Goal: Obtain resource: Download file/media

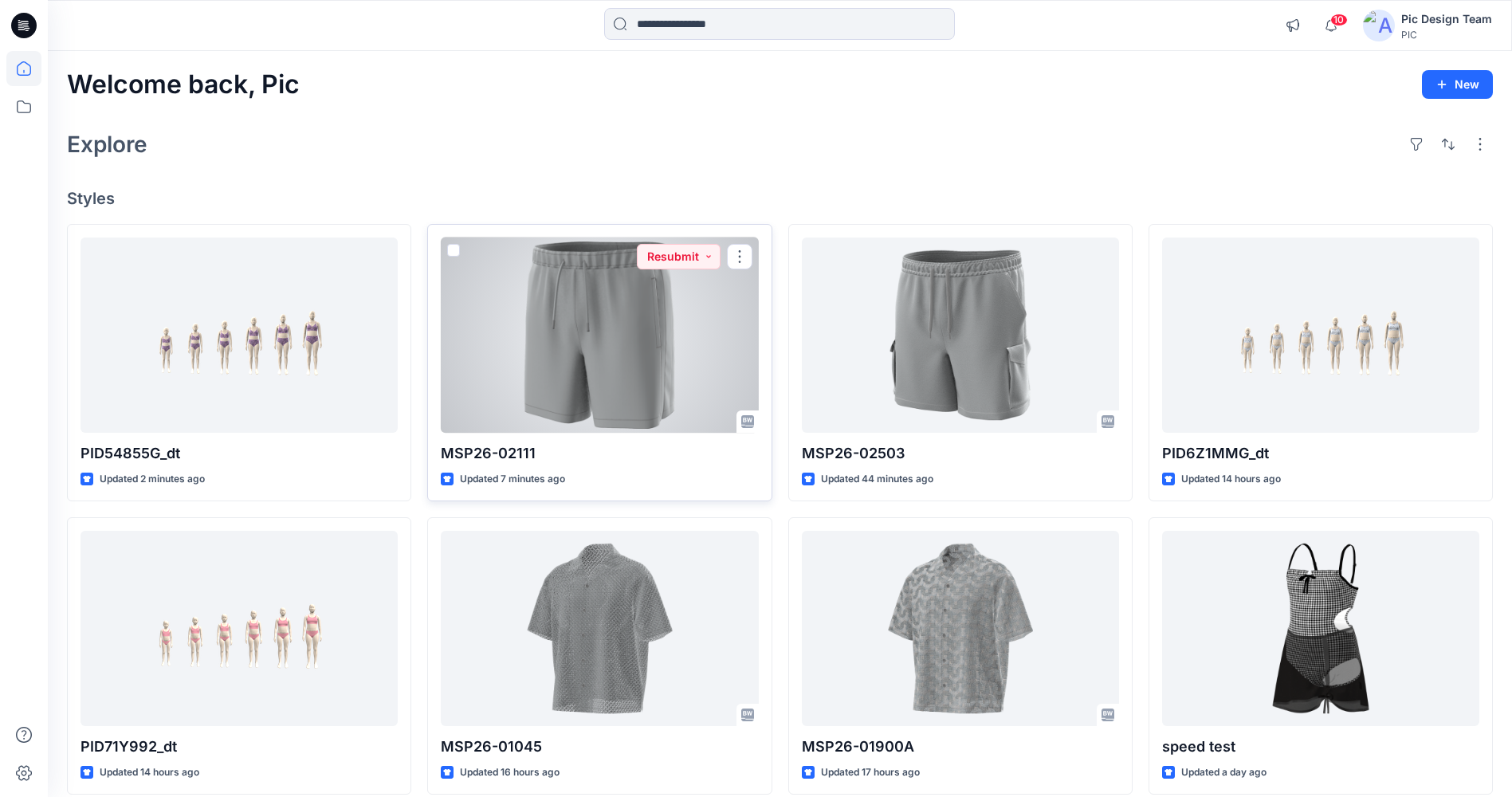
click at [590, 453] on p "MSP26-02111" at bounding box center [599, 454] width 317 height 23
click at [706, 261] on button "Resubmit" at bounding box center [679, 257] width 84 height 26
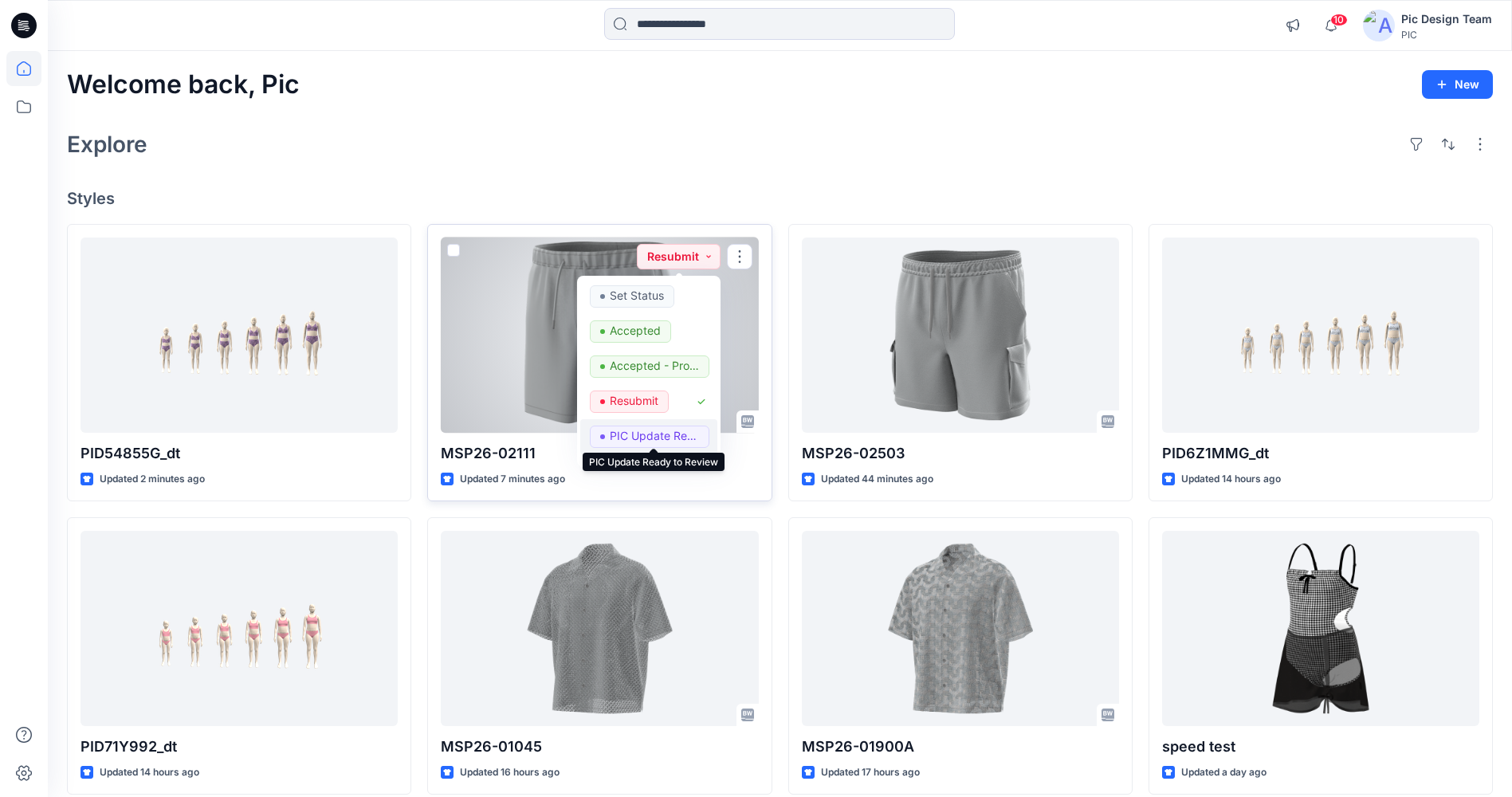
click at [635, 429] on p "PIC Update Ready to Review" at bounding box center [654, 436] width 89 height 21
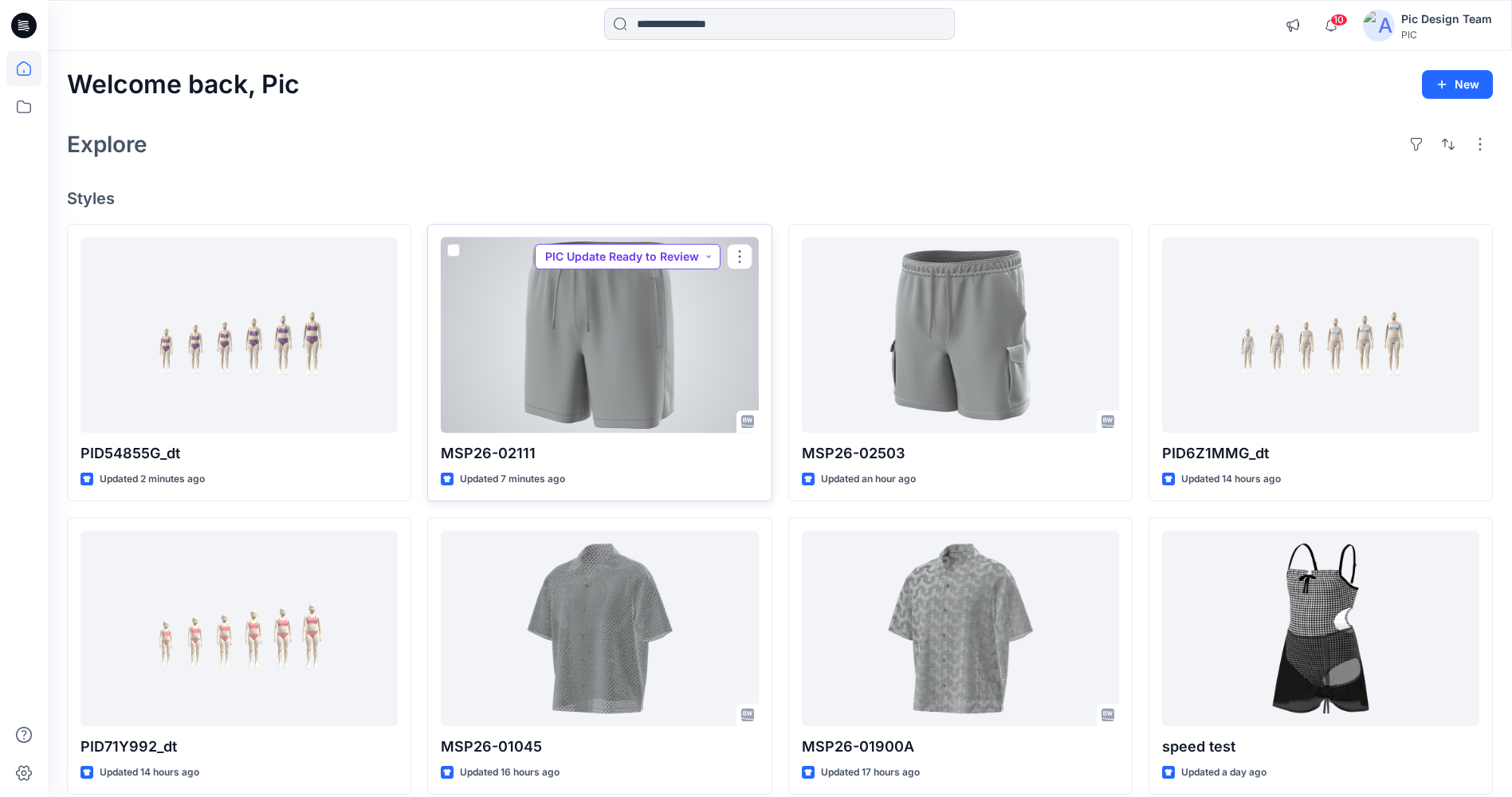
click at [627, 261] on button "PIC Update Ready to Review" at bounding box center [627, 257] width 186 height 26
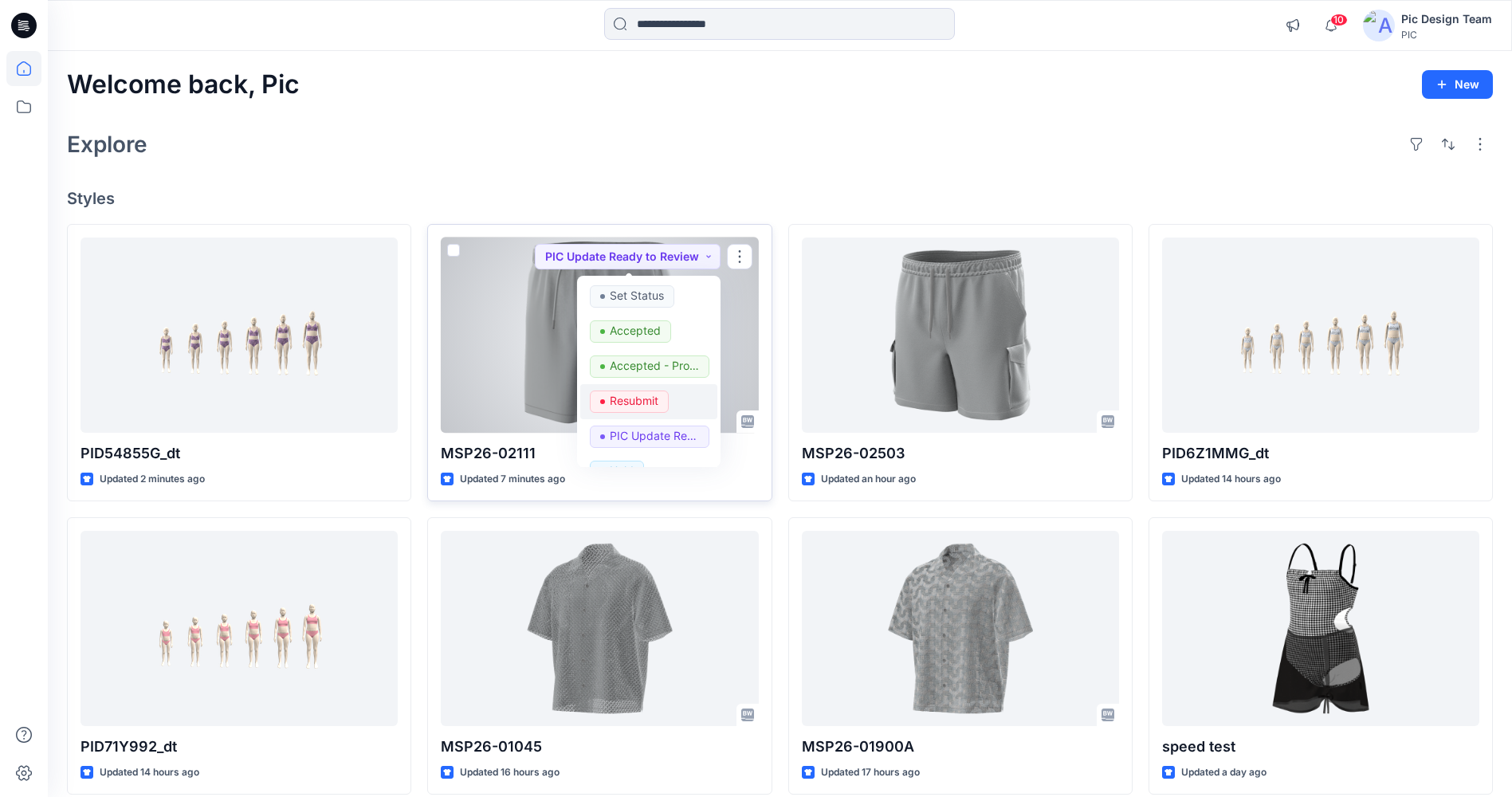
click at [646, 405] on p "Resubmit" at bounding box center [634, 401] width 48 height 21
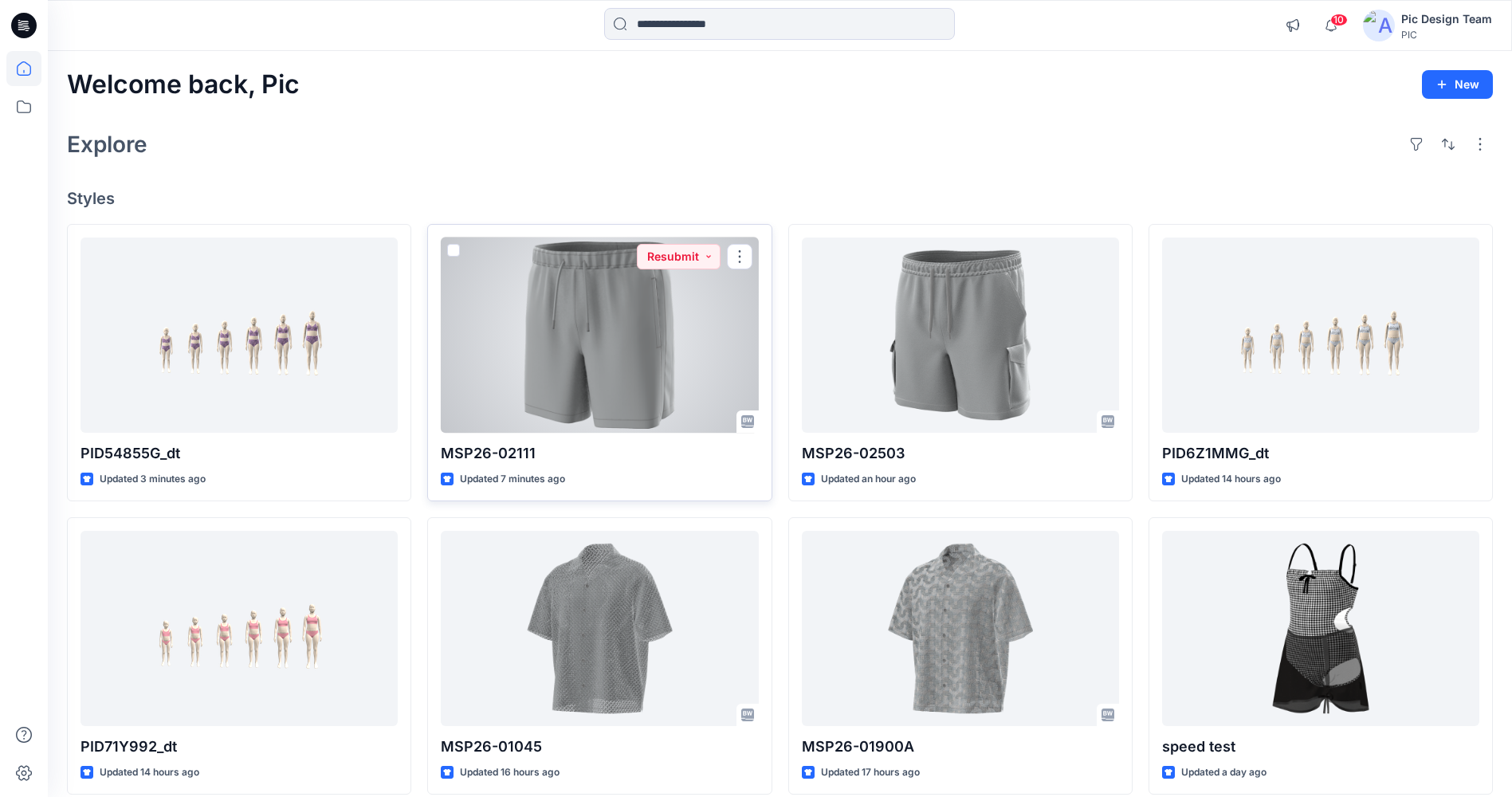
click at [614, 334] on div at bounding box center [599, 335] width 317 height 195
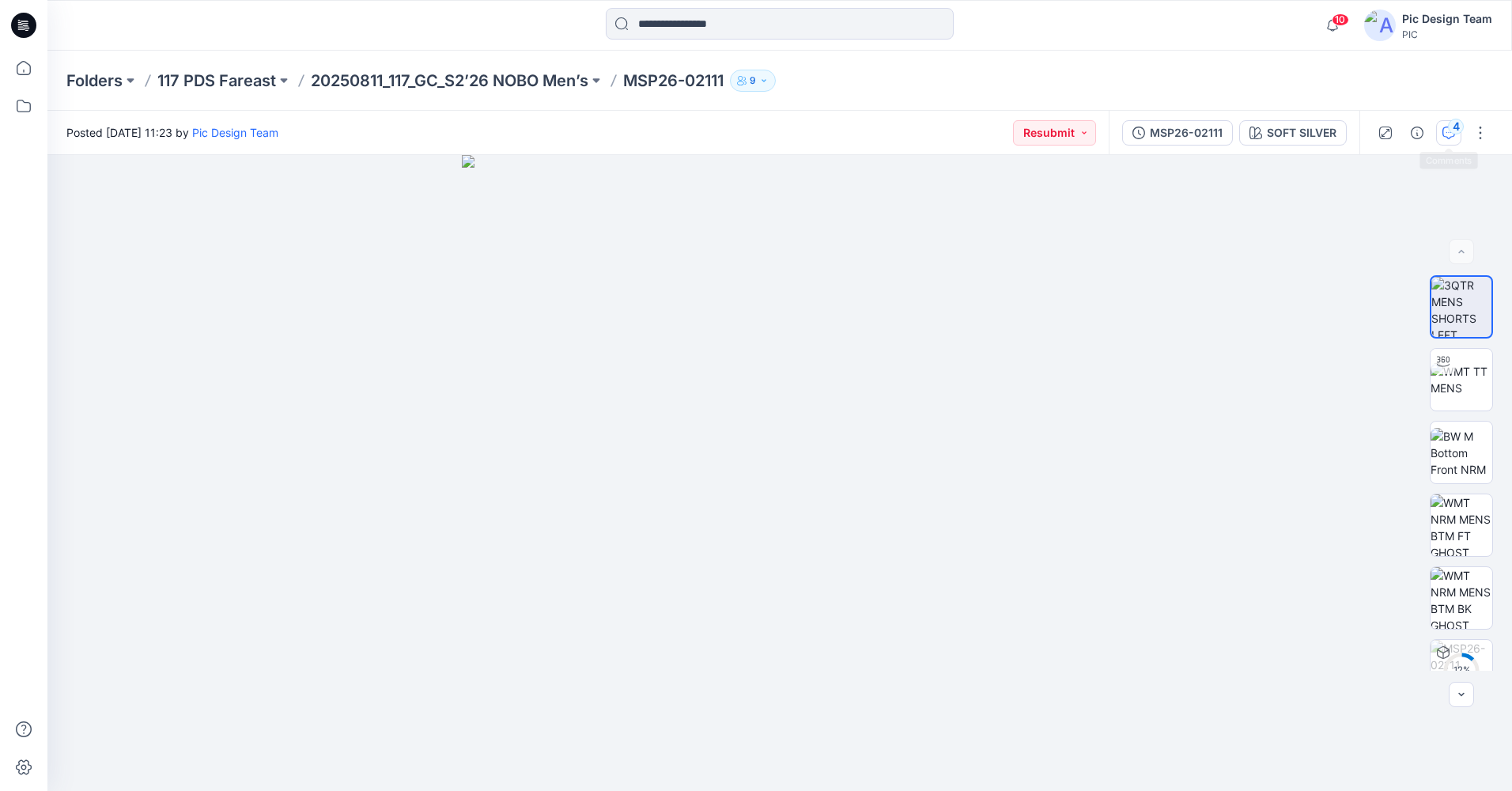
click at [1453, 121] on div "4" at bounding box center [1456, 127] width 16 height 16
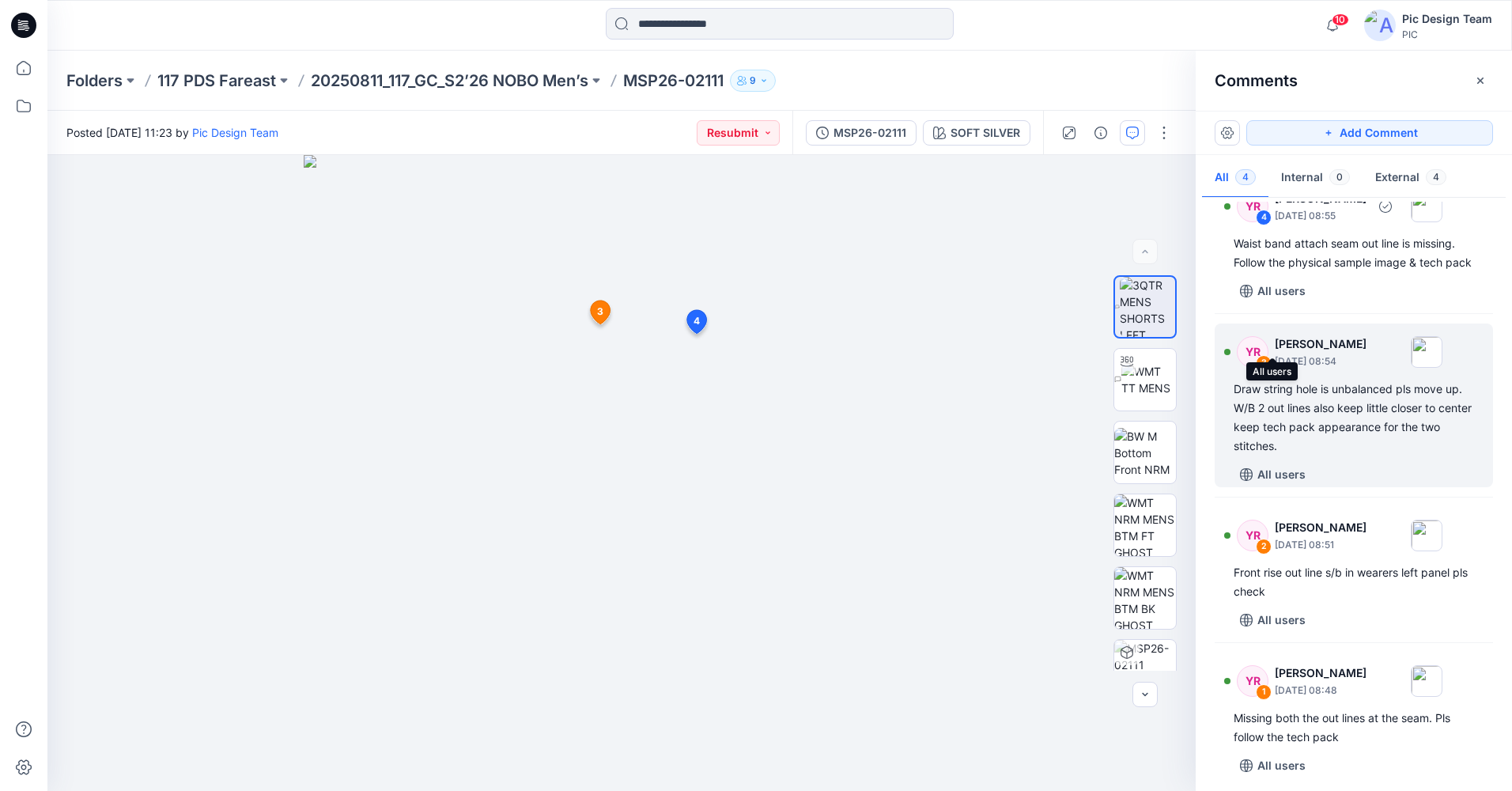
scroll to position [61, 0]
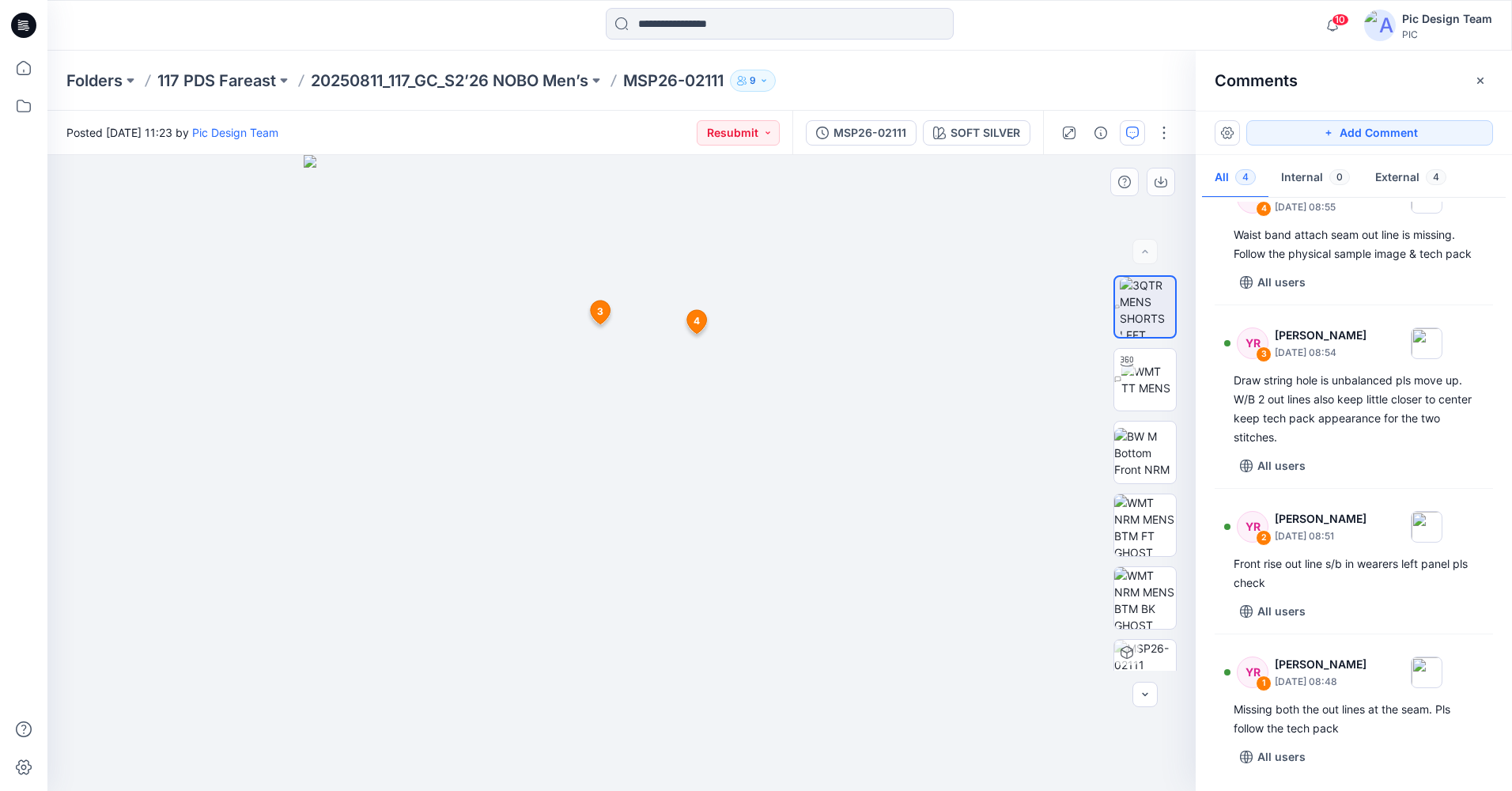
click at [598, 311] on span "3" at bounding box center [600, 312] width 6 height 14
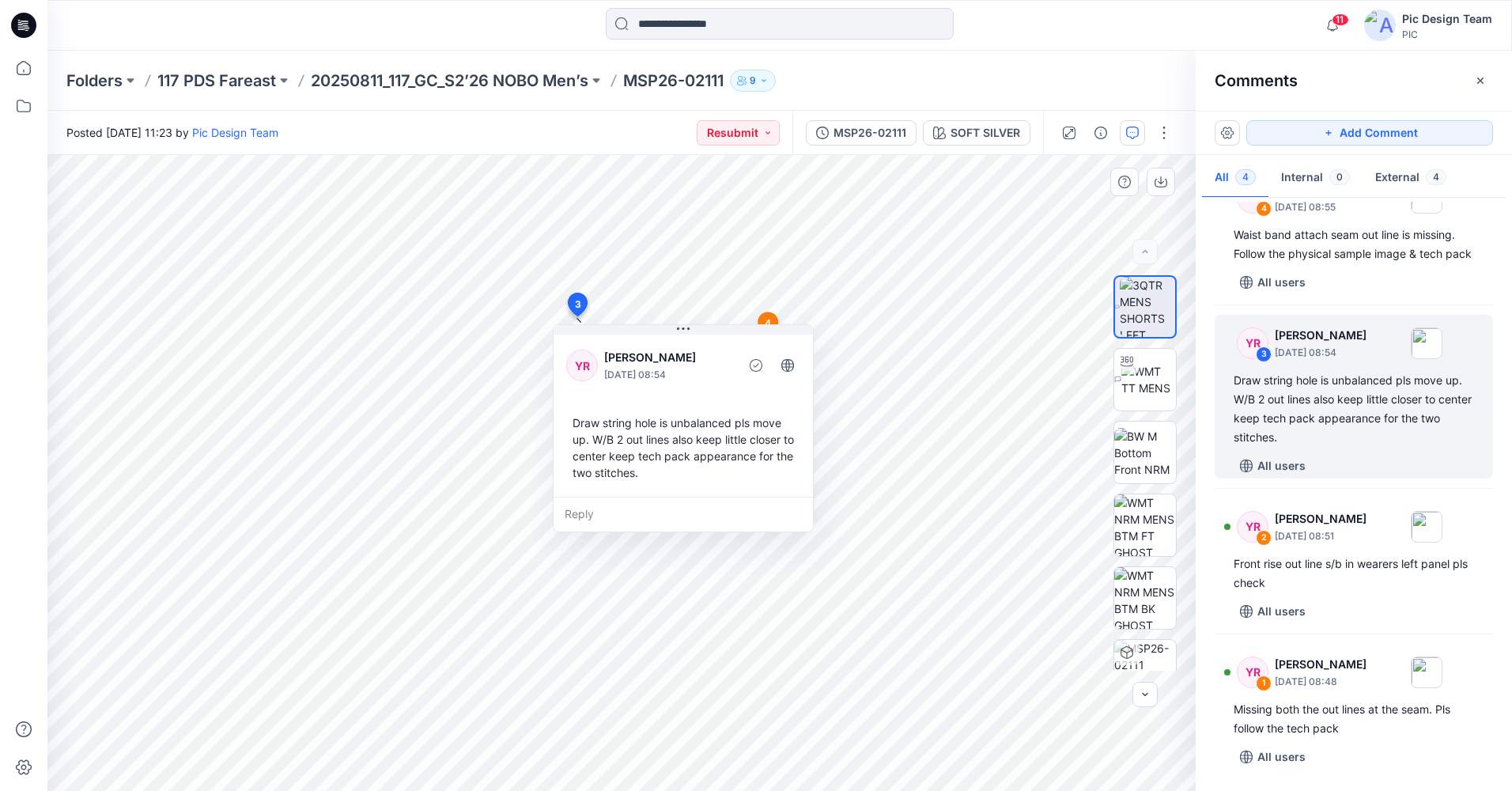
click at [767, 314] on icon at bounding box center [768, 325] width 20 height 24
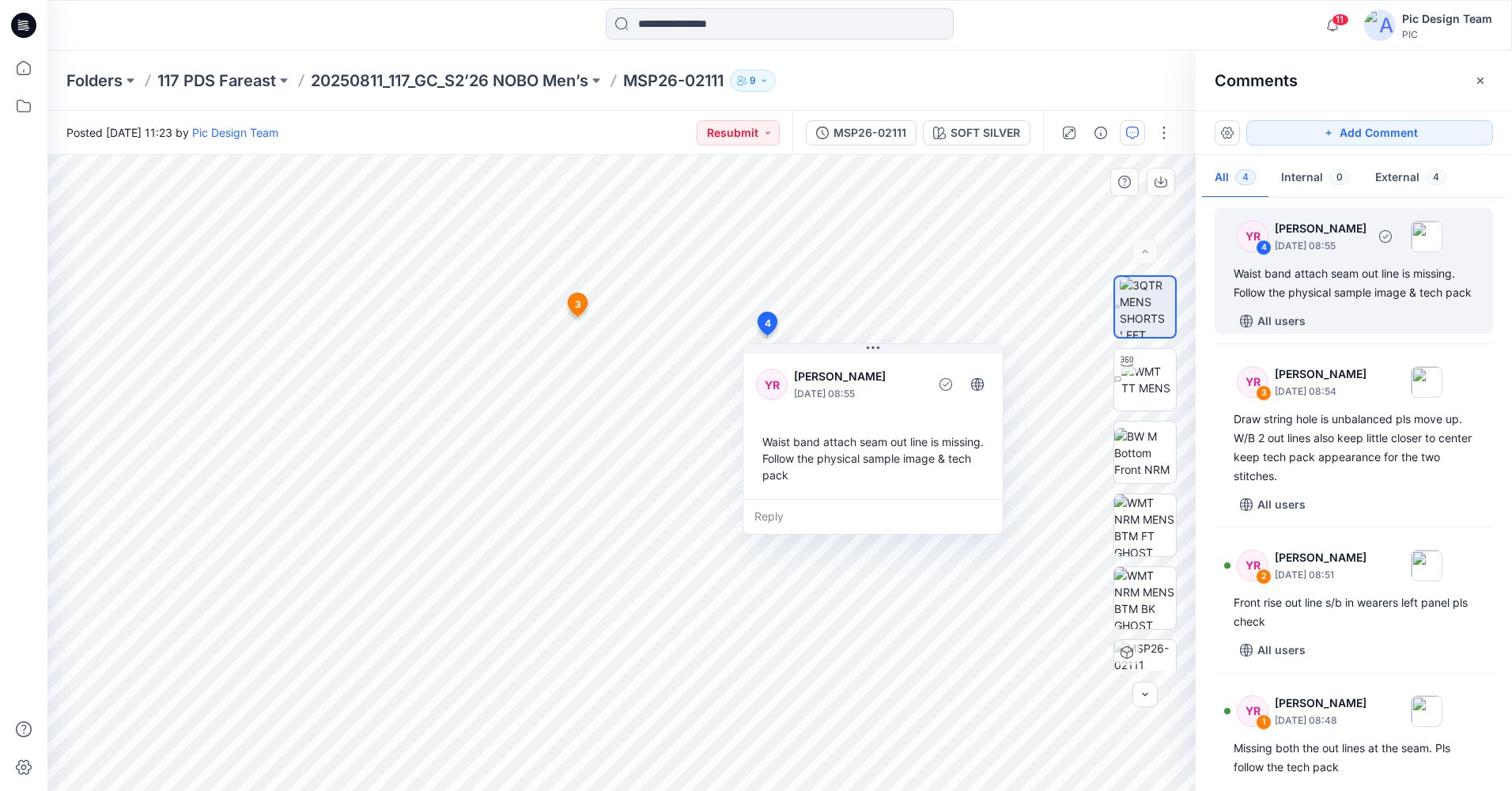
scroll to position [0, 0]
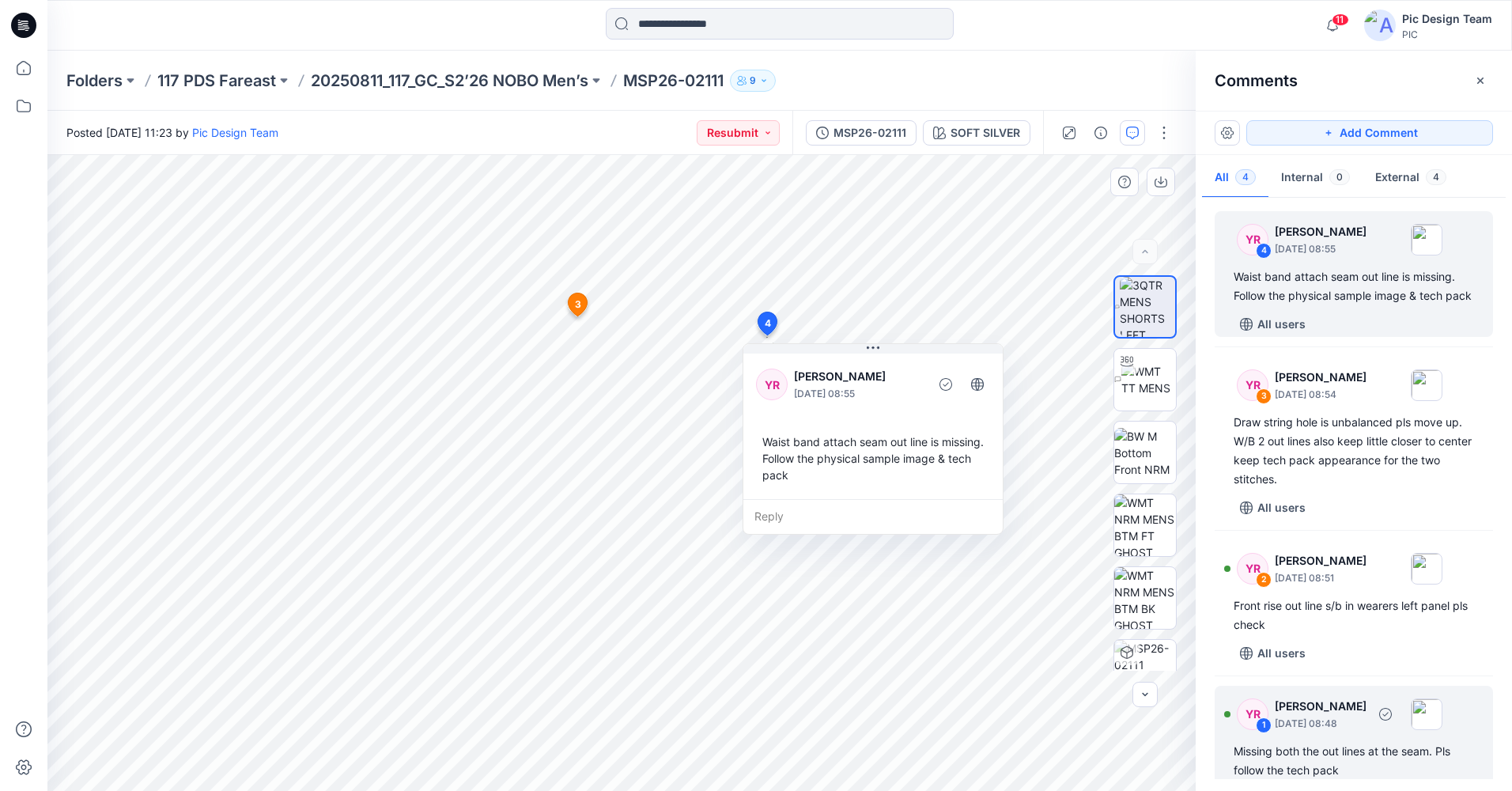
click at [1265, 734] on div "1" at bounding box center [1264, 726] width 16 height 16
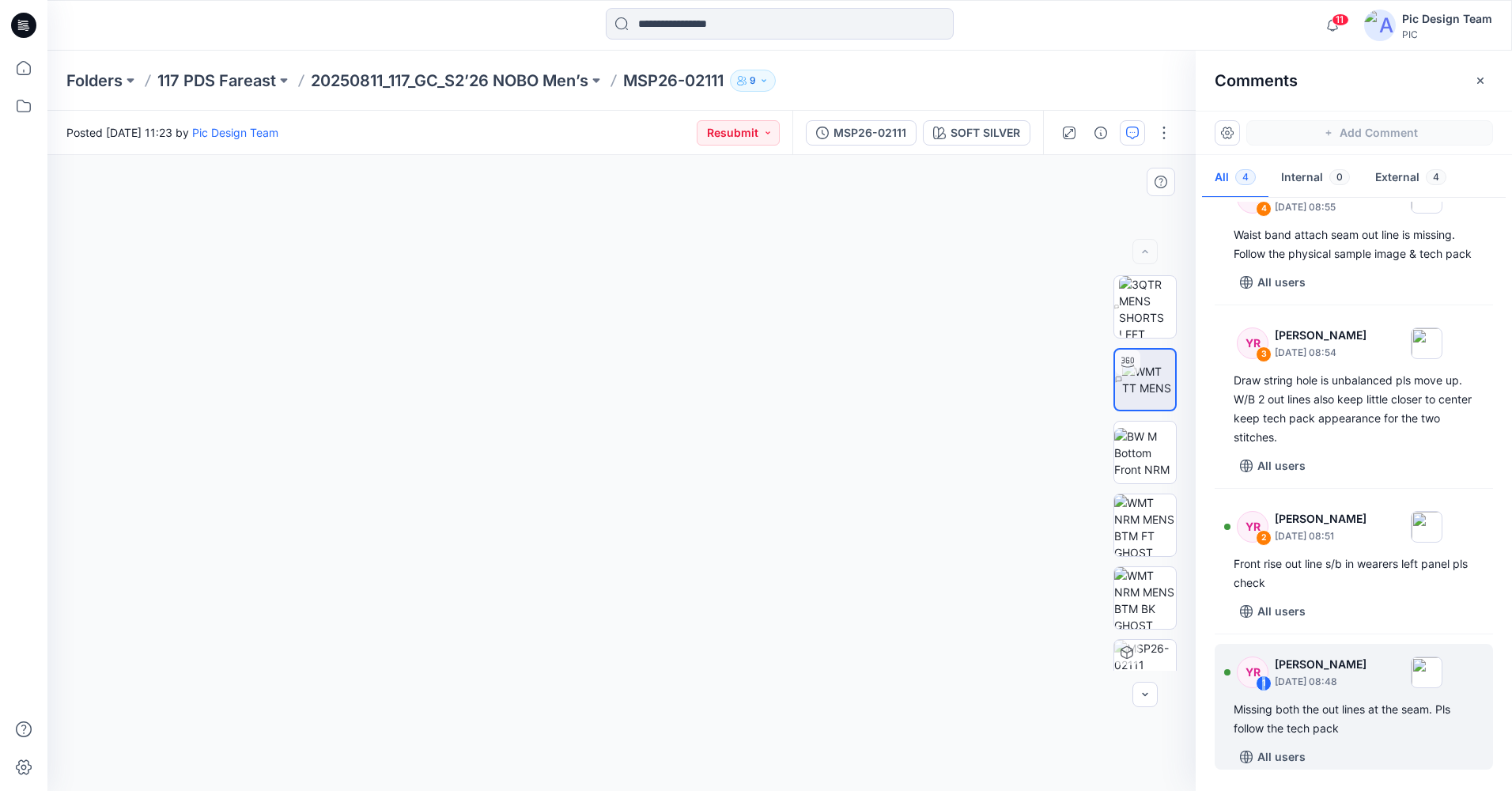
scroll to position [51, 0]
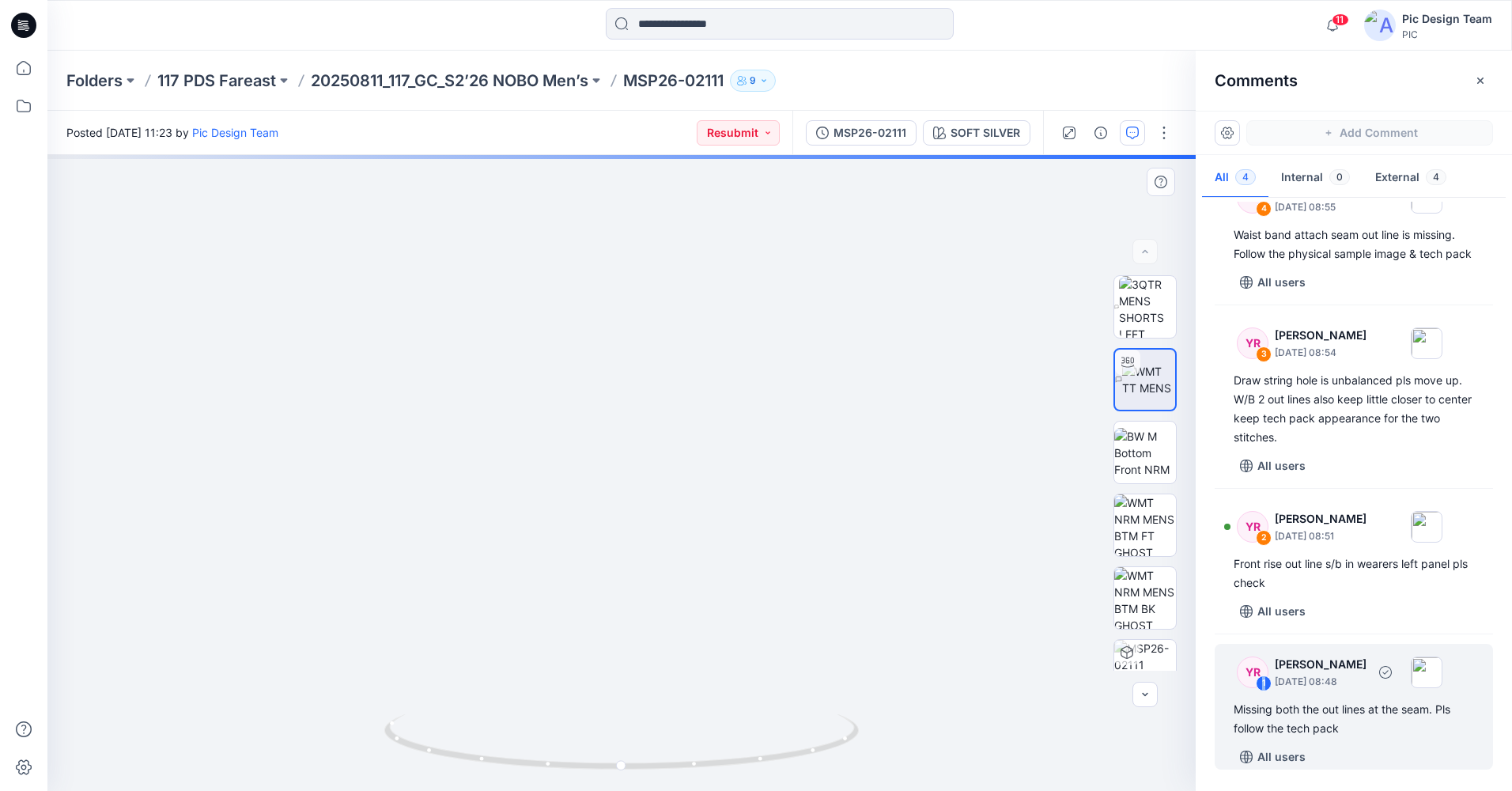
drag, startPoint x: 1267, startPoint y: 746, endPoint x: 1264, endPoint y: 693, distance: 53.1
click at [1264, 691] on div "1" at bounding box center [1264, 683] width 16 height 16
click at [1263, 691] on div "1" at bounding box center [1264, 683] width 16 height 16
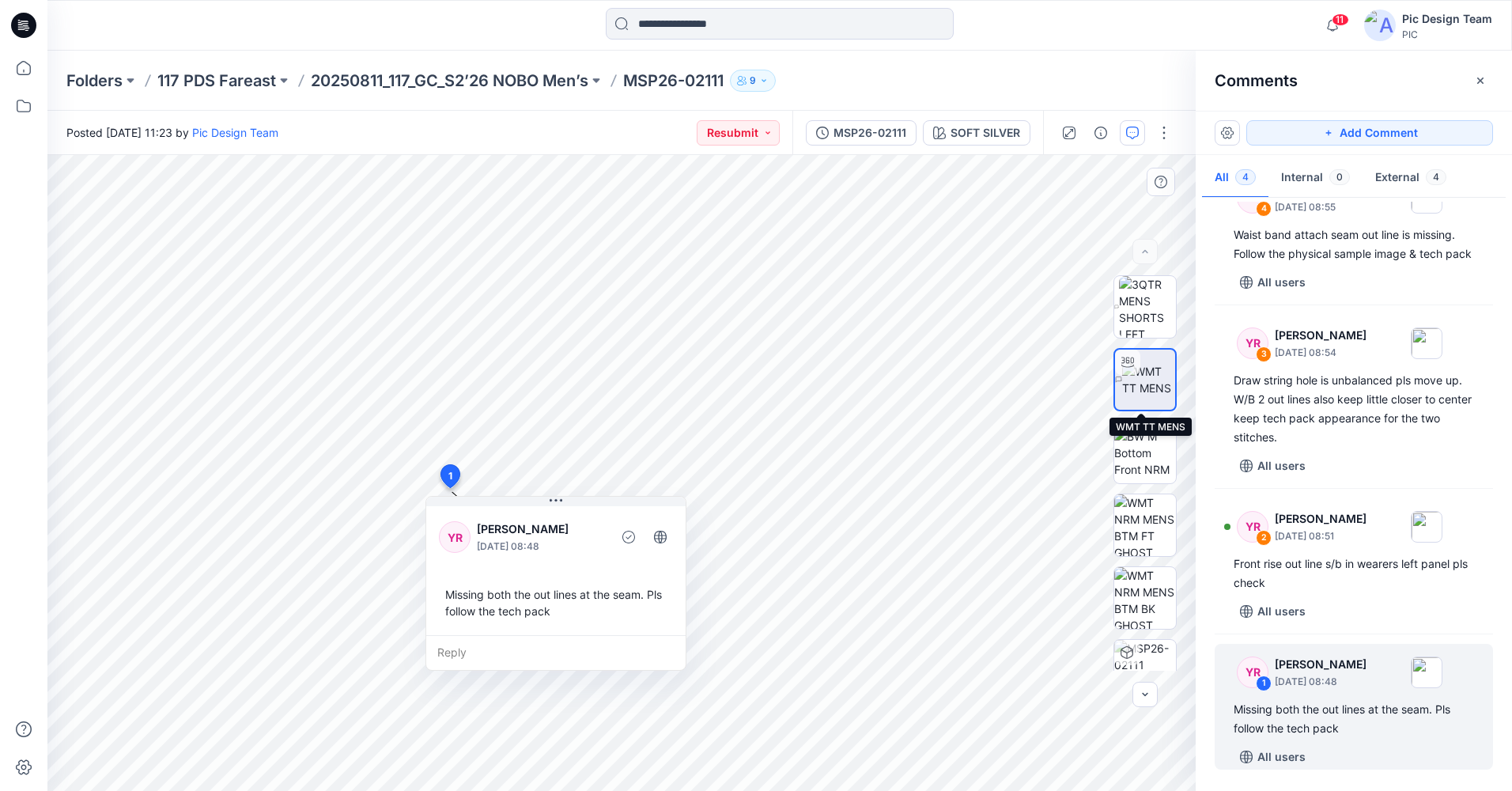
click at [1127, 360] on icon at bounding box center [1127, 362] width 13 height 10
click at [1130, 388] on img at bounding box center [1148, 380] width 53 height 34
click at [1135, 384] on img at bounding box center [1148, 380] width 53 height 34
click at [1127, 378] on img at bounding box center [1148, 380] width 53 height 34
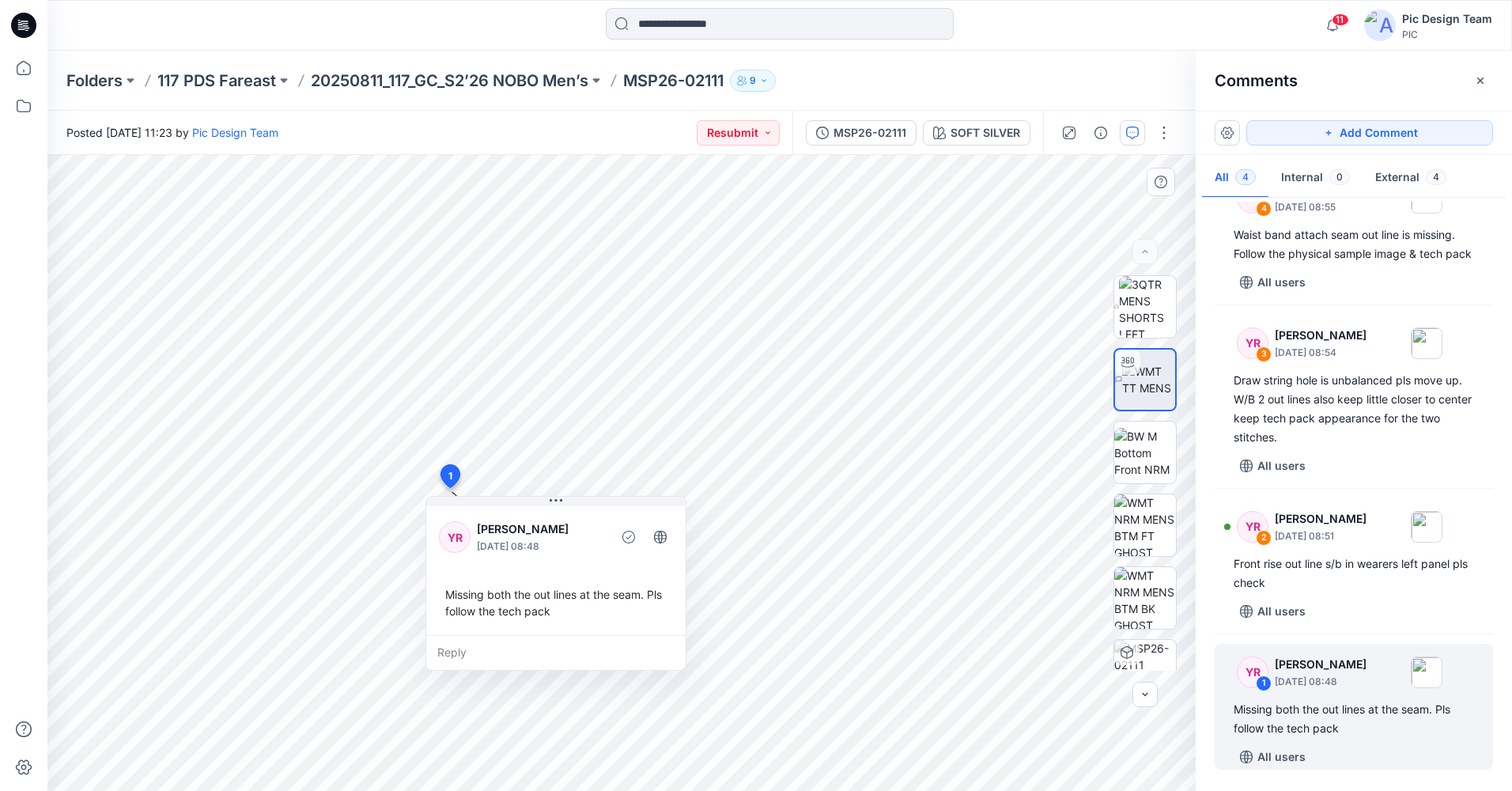
click at [1128, 381] on img at bounding box center [1148, 380] width 53 height 34
click at [1129, 381] on img at bounding box center [1148, 380] width 53 height 34
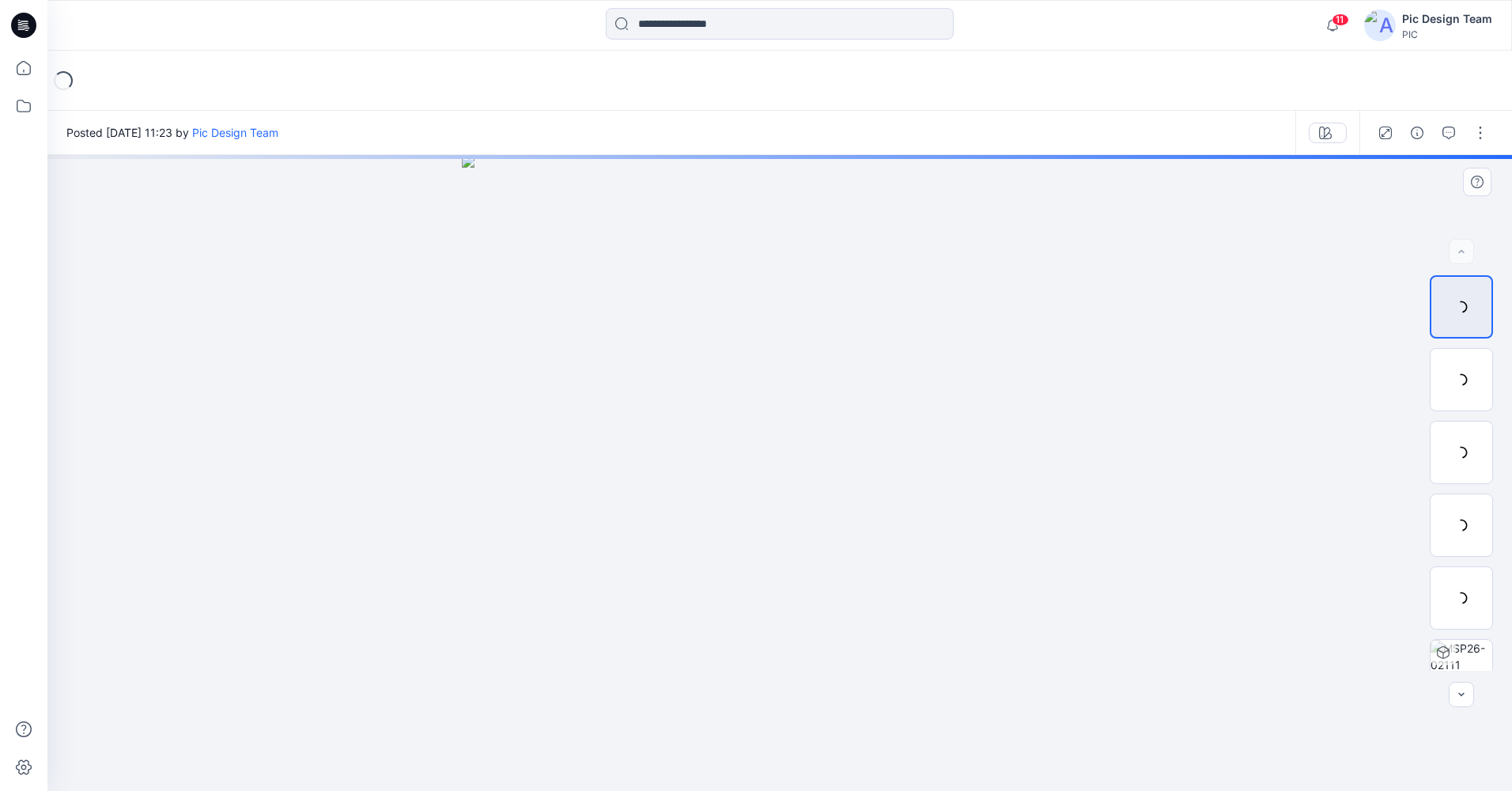
click at [771, 472] on div at bounding box center [780, 473] width 1465 height 636
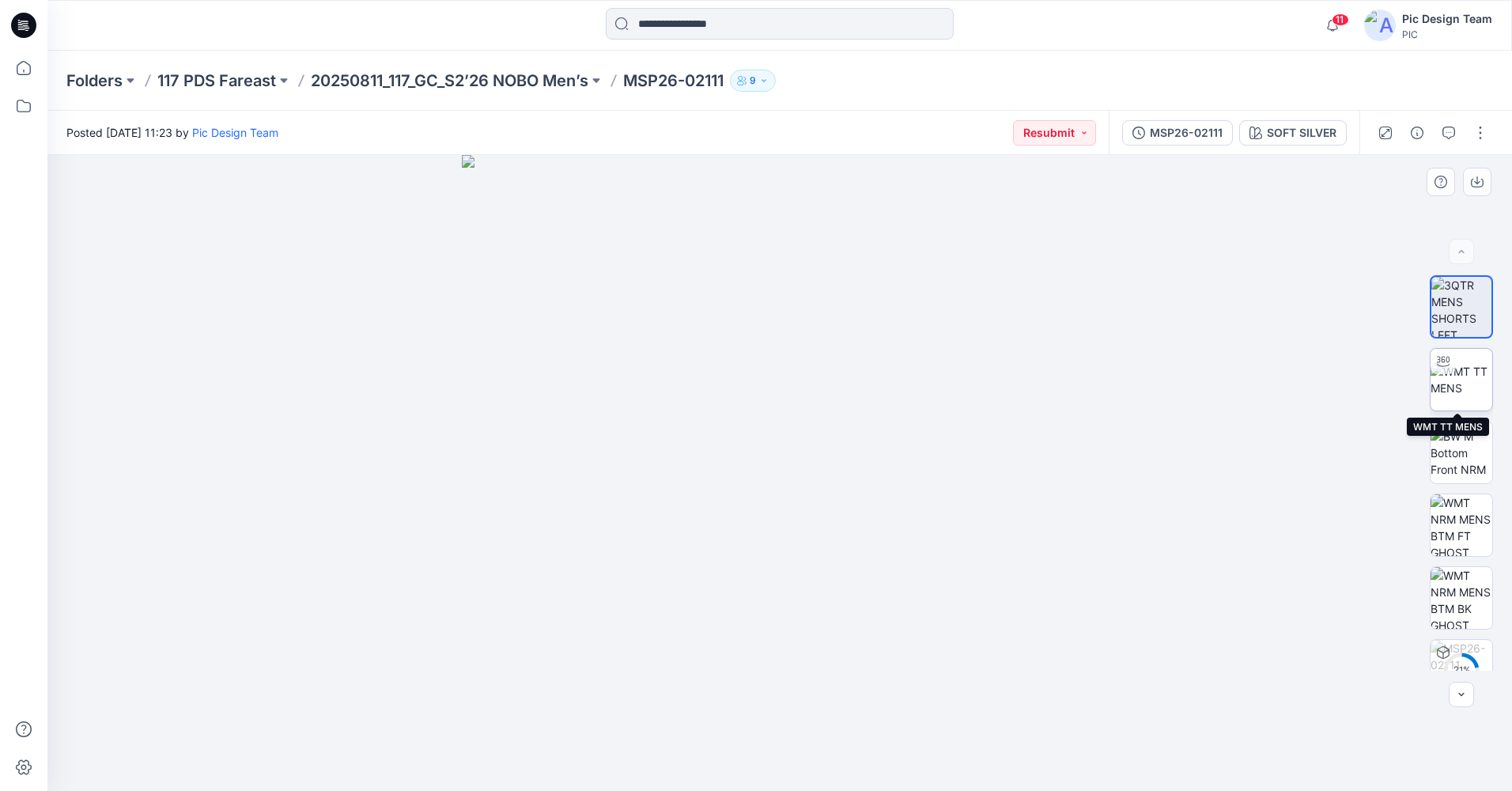
click at [1458, 377] on img at bounding box center [1461, 380] width 61 height 34
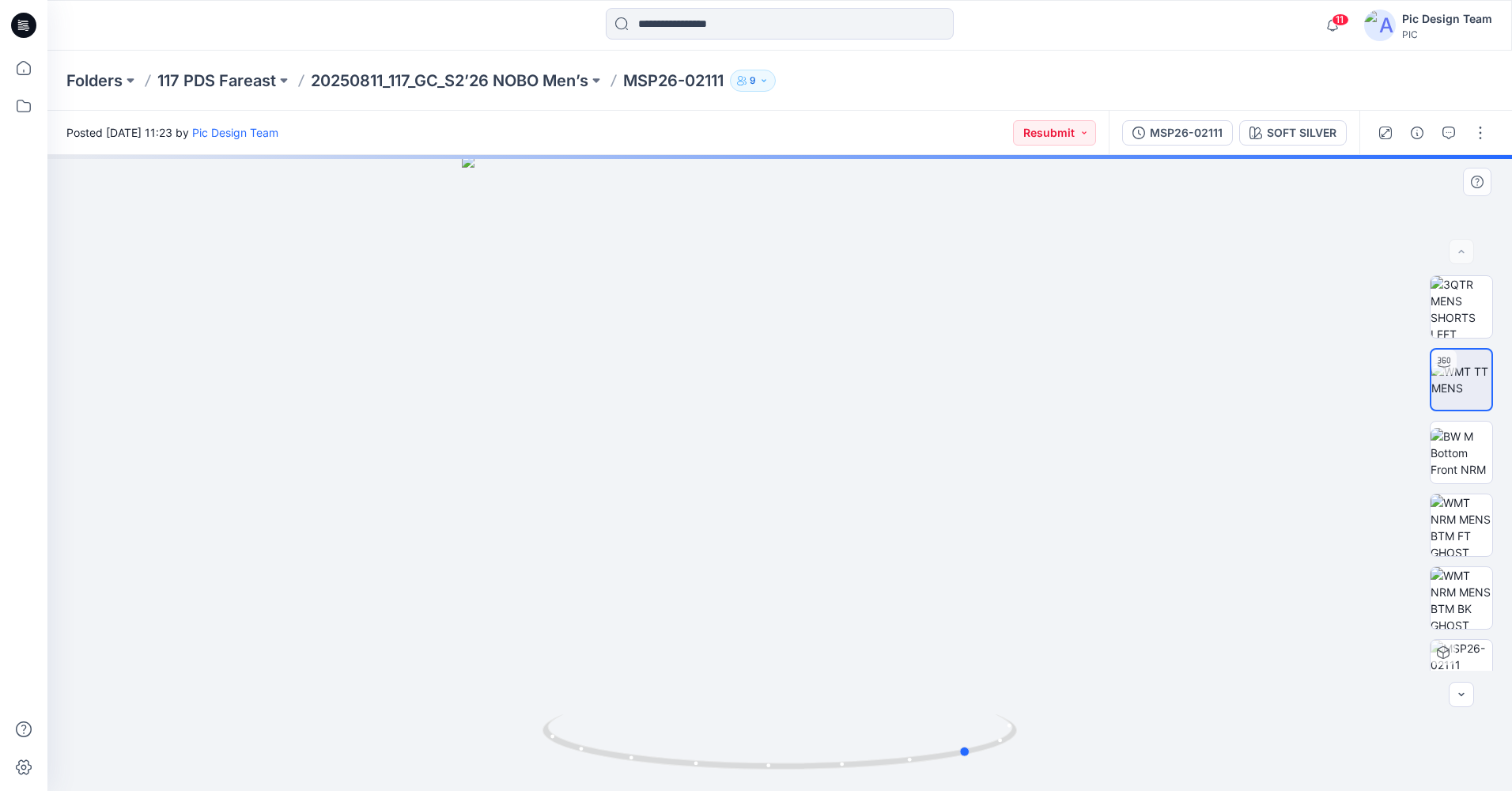
drag, startPoint x: 870, startPoint y: 769, endPoint x: 1064, endPoint y: 768, distance: 194.0
click at [1064, 768] on div at bounding box center [780, 473] width 1465 height 636
drag, startPoint x: 918, startPoint y: 762, endPoint x: 823, endPoint y: 747, distance: 96.2
click at [841, 751] on icon at bounding box center [782, 744] width 479 height 59
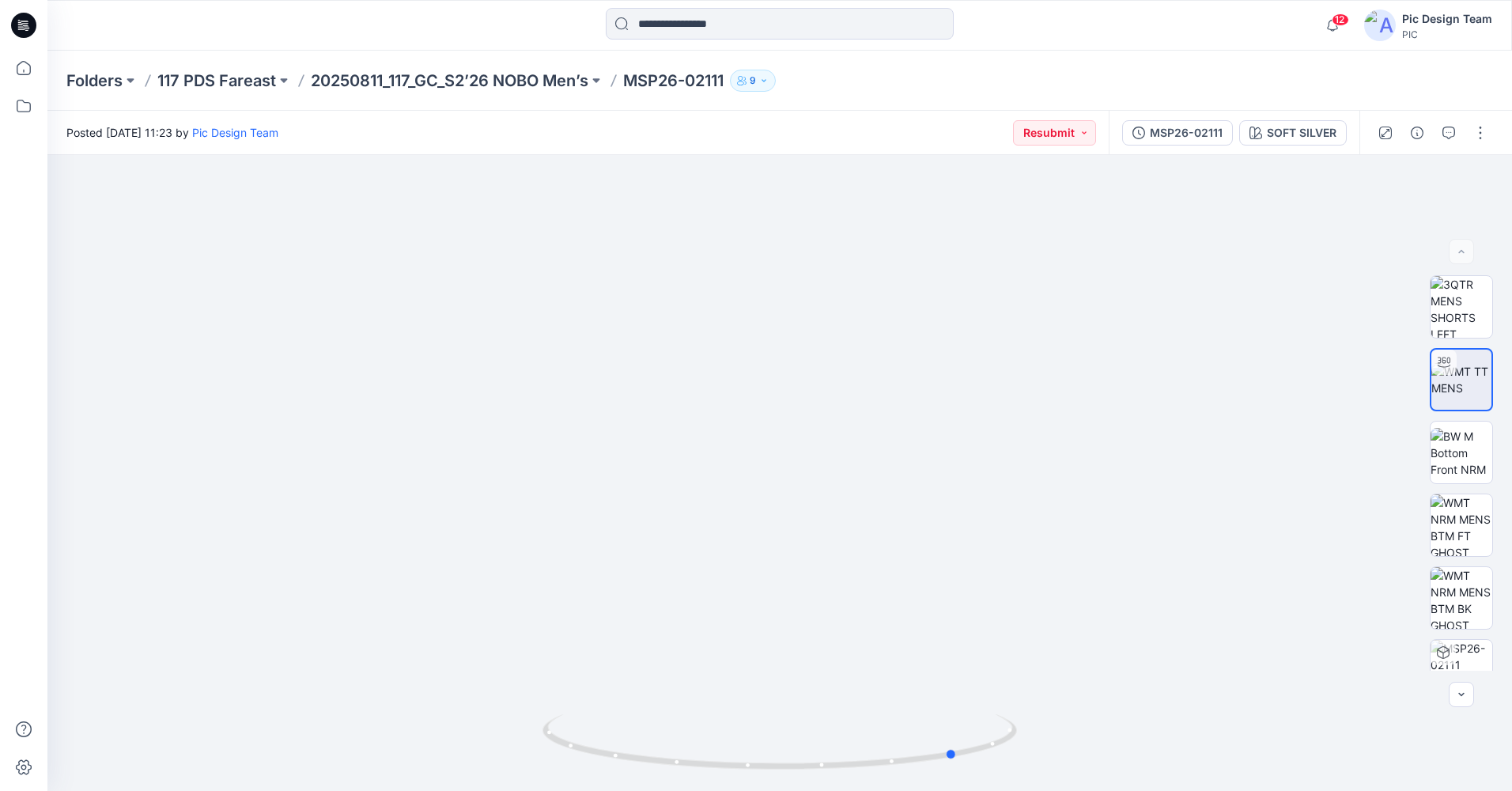
drag, startPoint x: 718, startPoint y: 776, endPoint x: 784, endPoint y: 791, distance: 67.7
click at [784, 790] on html "12 Notifications YR [PERSON_NAME] commented on MSP26-02503_V2 View Style Just n…" at bounding box center [756, 395] width 1512 height 791
click at [1159, 126] on div "MSP26-02111" at bounding box center [1186, 133] width 73 height 18
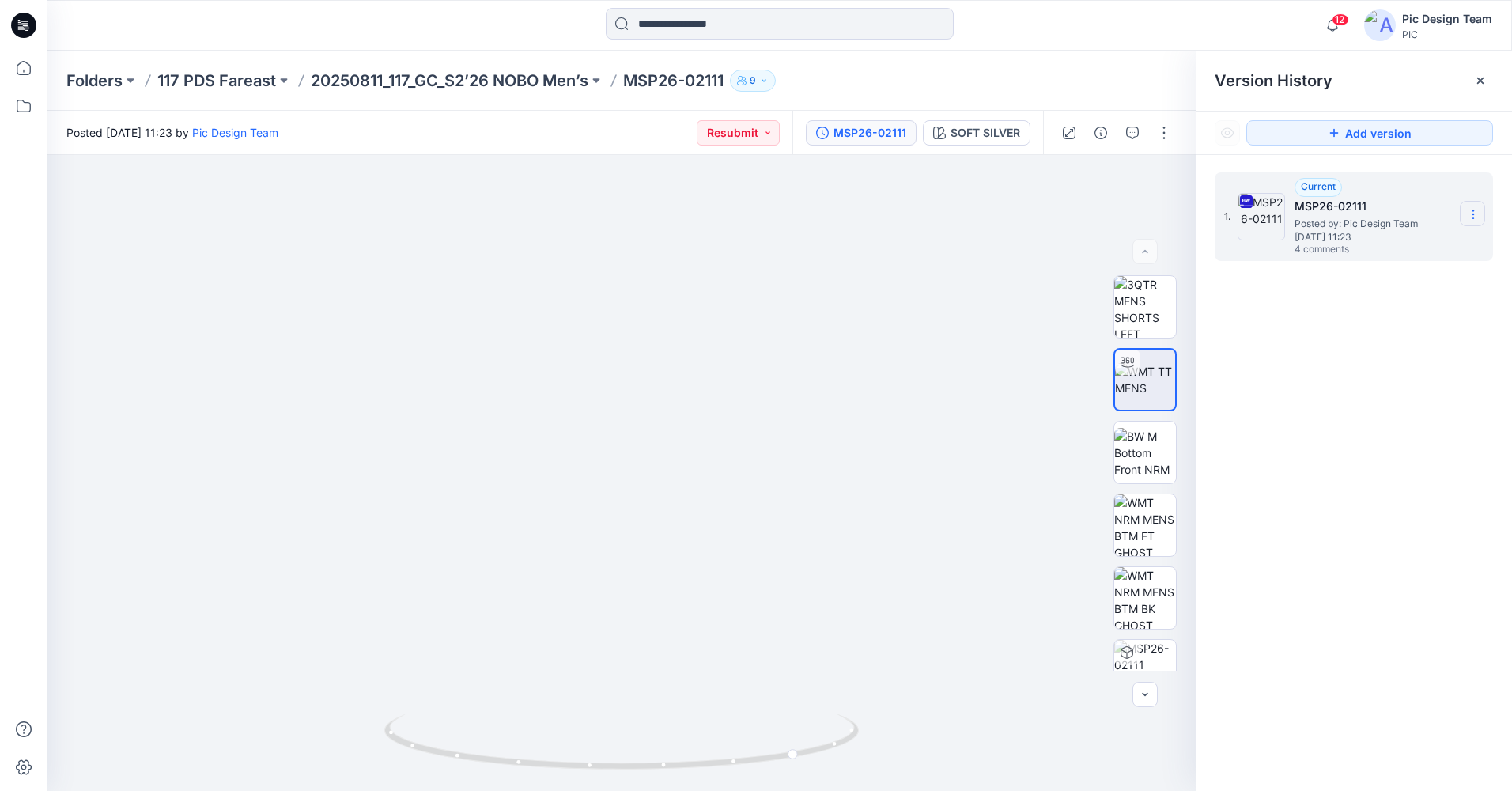
click at [1478, 208] on icon at bounding box center [1474, 215] width 13 height 13
click at [1384, 248] on span "Download Source BW File" at bounding box center [1393, 245] width 132 height 19
drag, startPoint x: 1145, startPoint y: 204, endPoint x: 1146, endPoint y: 194, distance: 10.0
click at [1146, 194] on img at bounding box center [622, 246] width 1542 height 1090
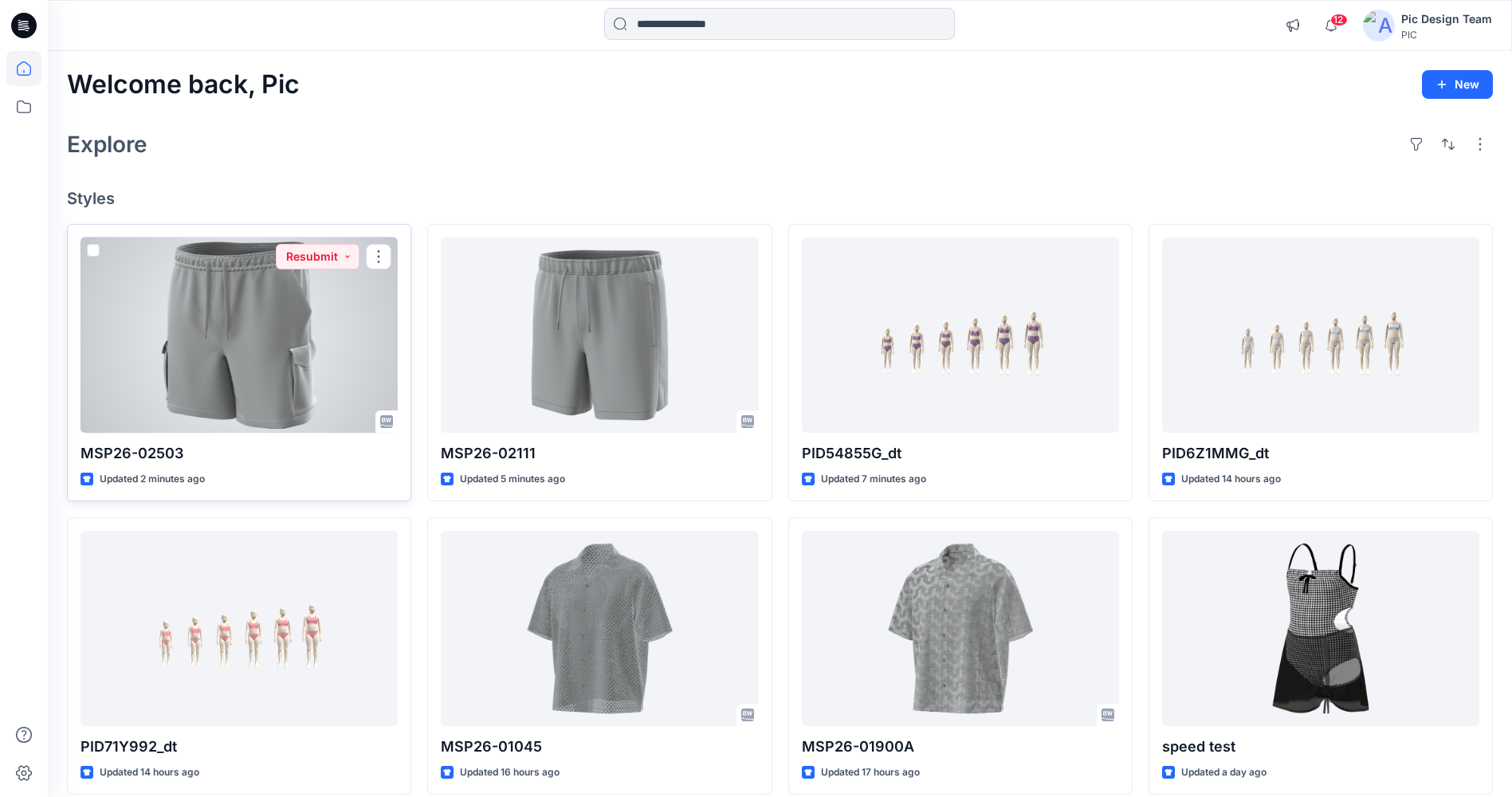
click at [216, 409] on div at bounding box center [239, 335] width 317 height 195
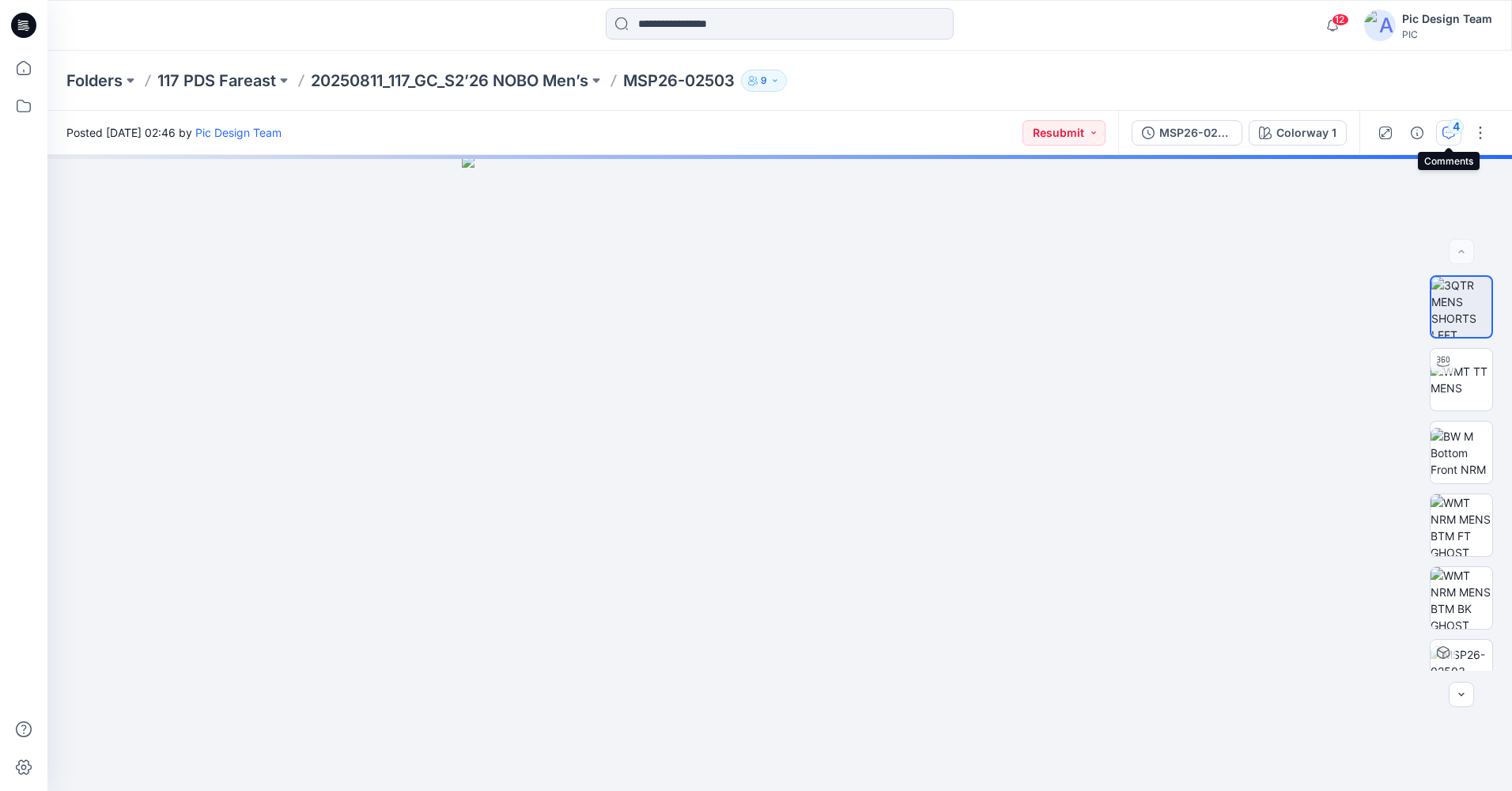
click at [1451, 133] on div "4" at bounding box center [1456, 127] width 16 height 16
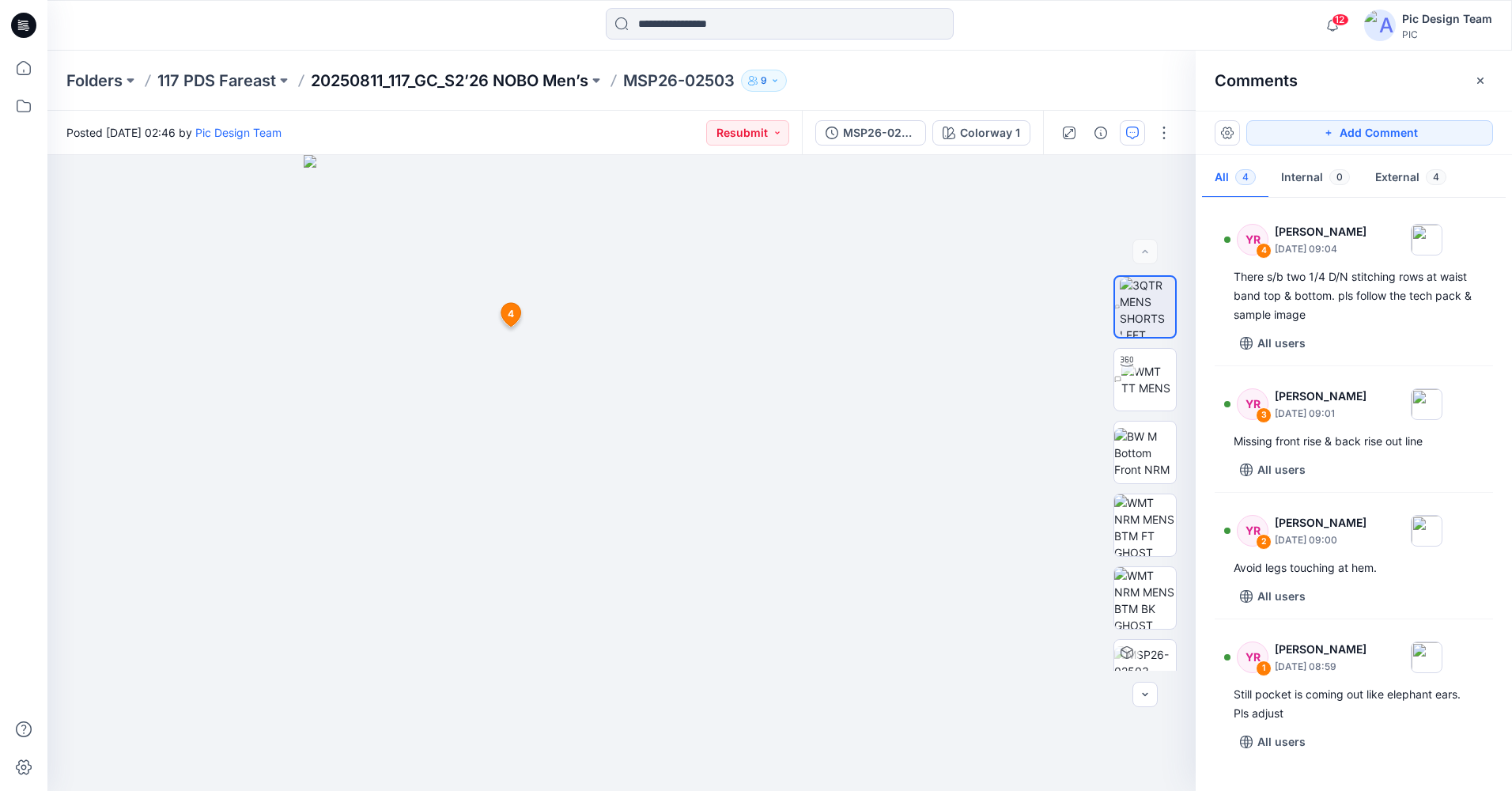
click at [357, 82] on p "20250811_117_GC_S2’26 NOBO Men’s" at bounding box center [450, 81] width 278 height 22
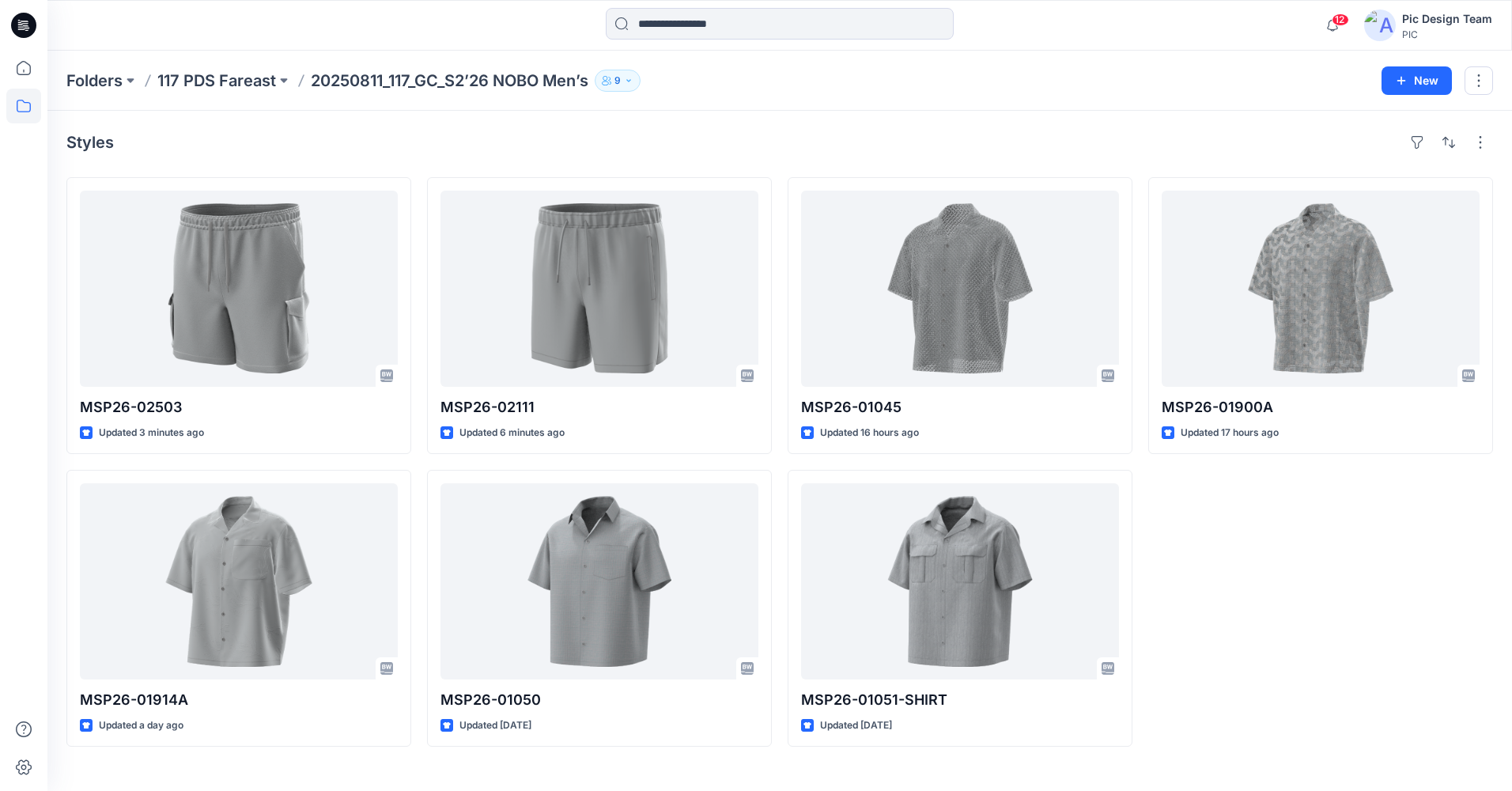
click at [26, 16] on icon at bounding box center [24, 26] width 26 height 26
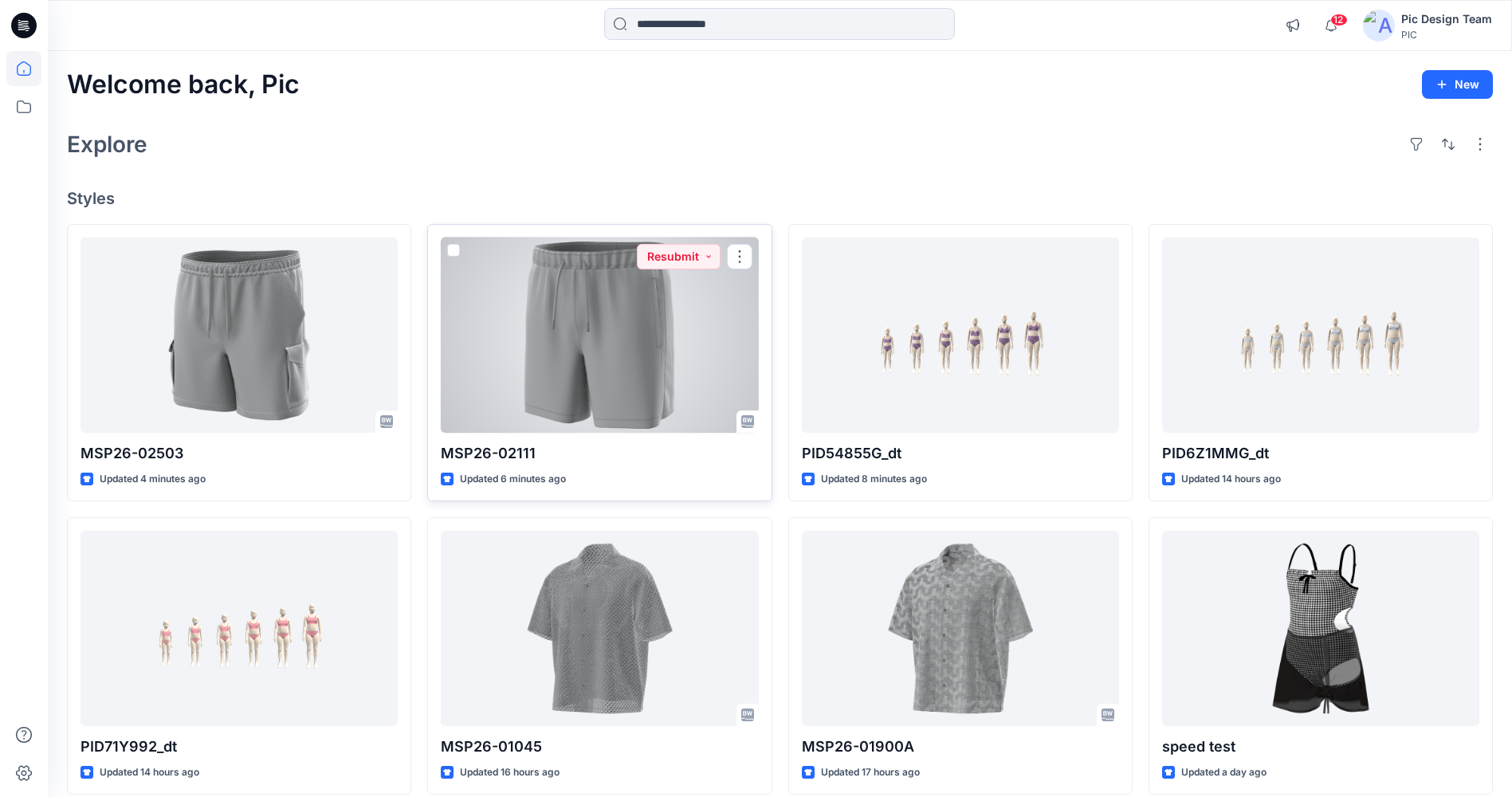
click at [612, 350] on div at bounding box center [599, 335] width 317 height 195
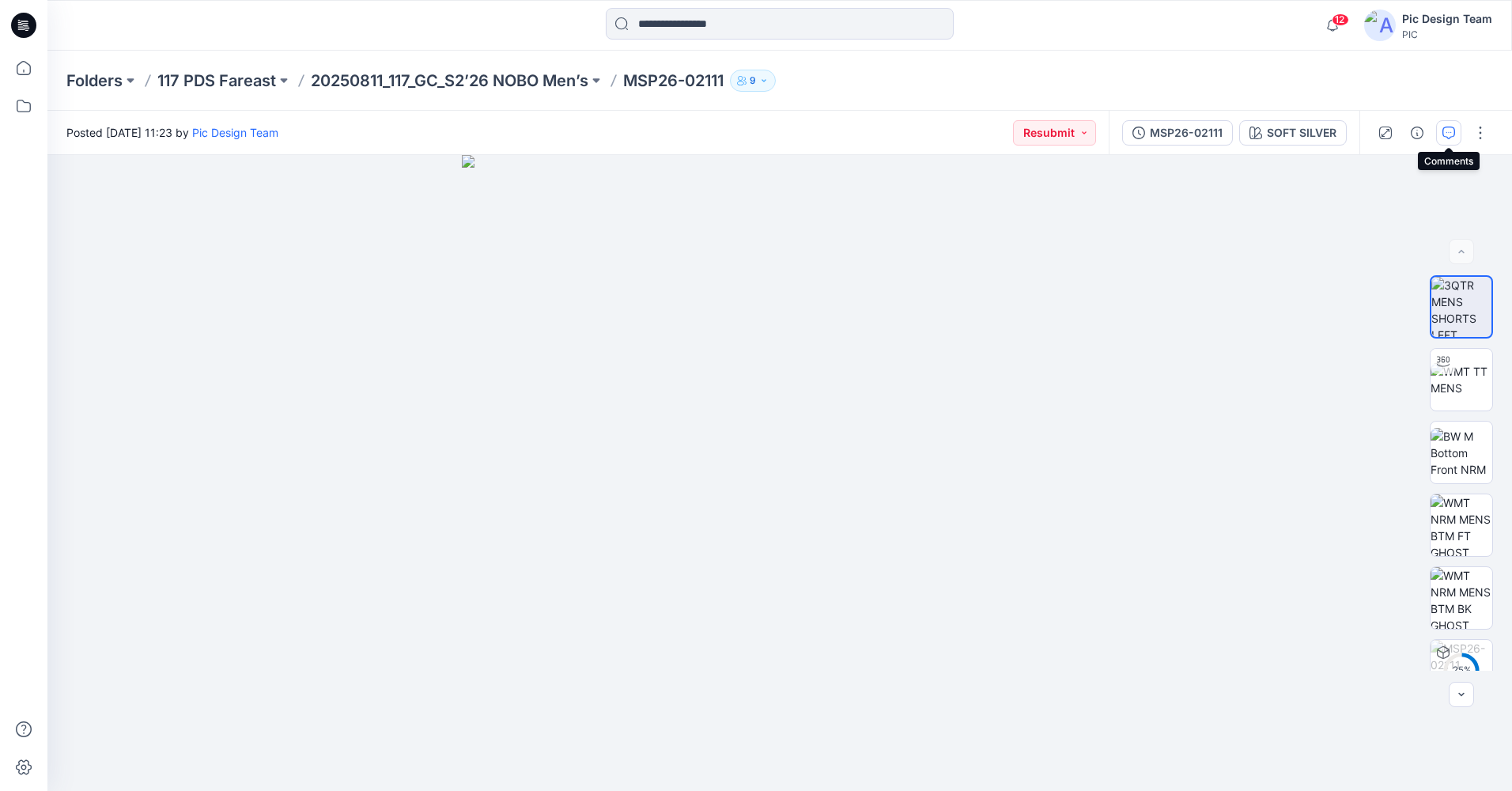
click at [1450, 134] on icon "button" at bounding box center [1449, 133] width 13 height 13
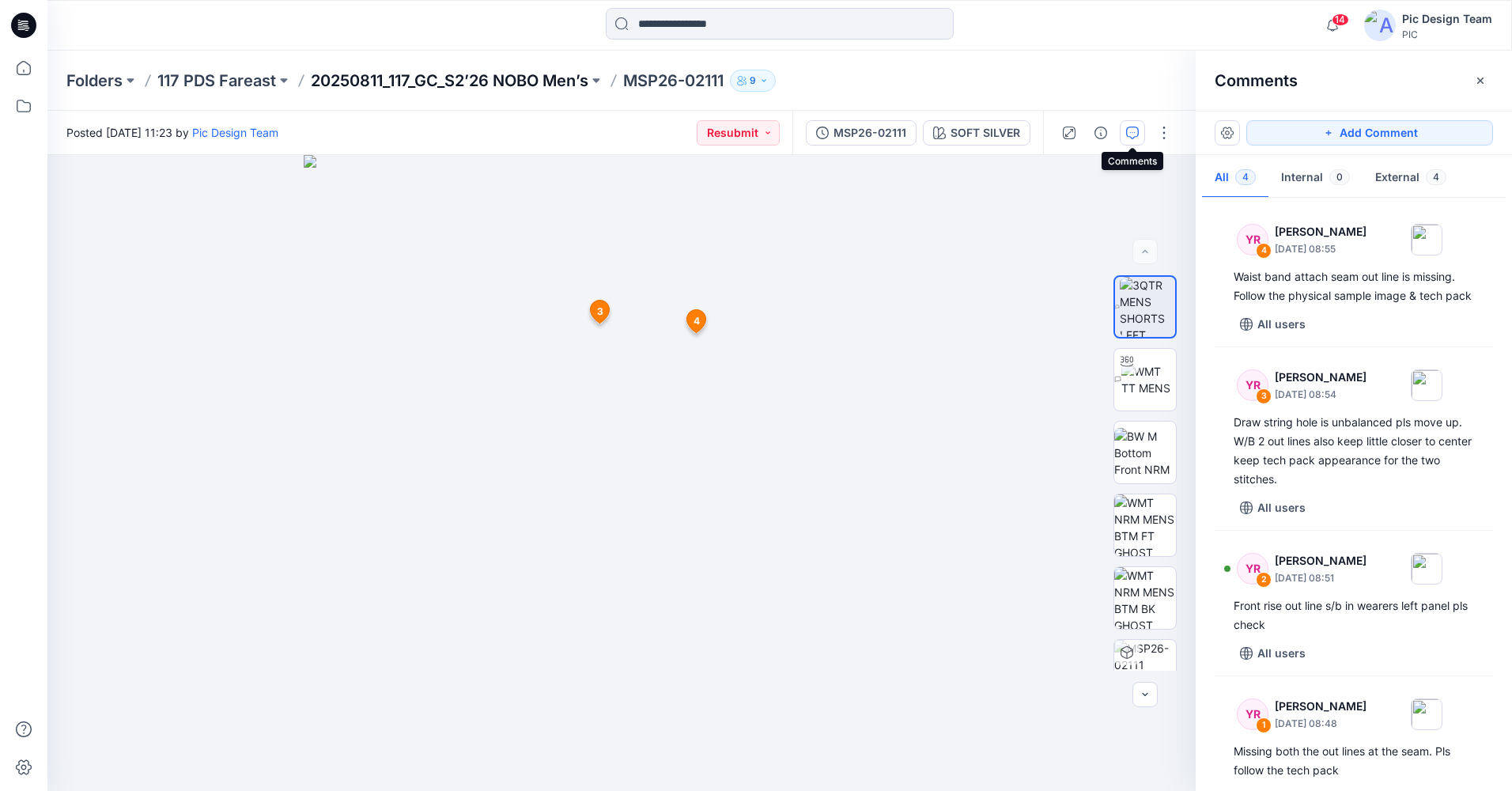
click at [345, 76] on p "20250811_117_GC_S2’26 NOBO Men’s" at bounding box center [450, 81] width 278 height 22
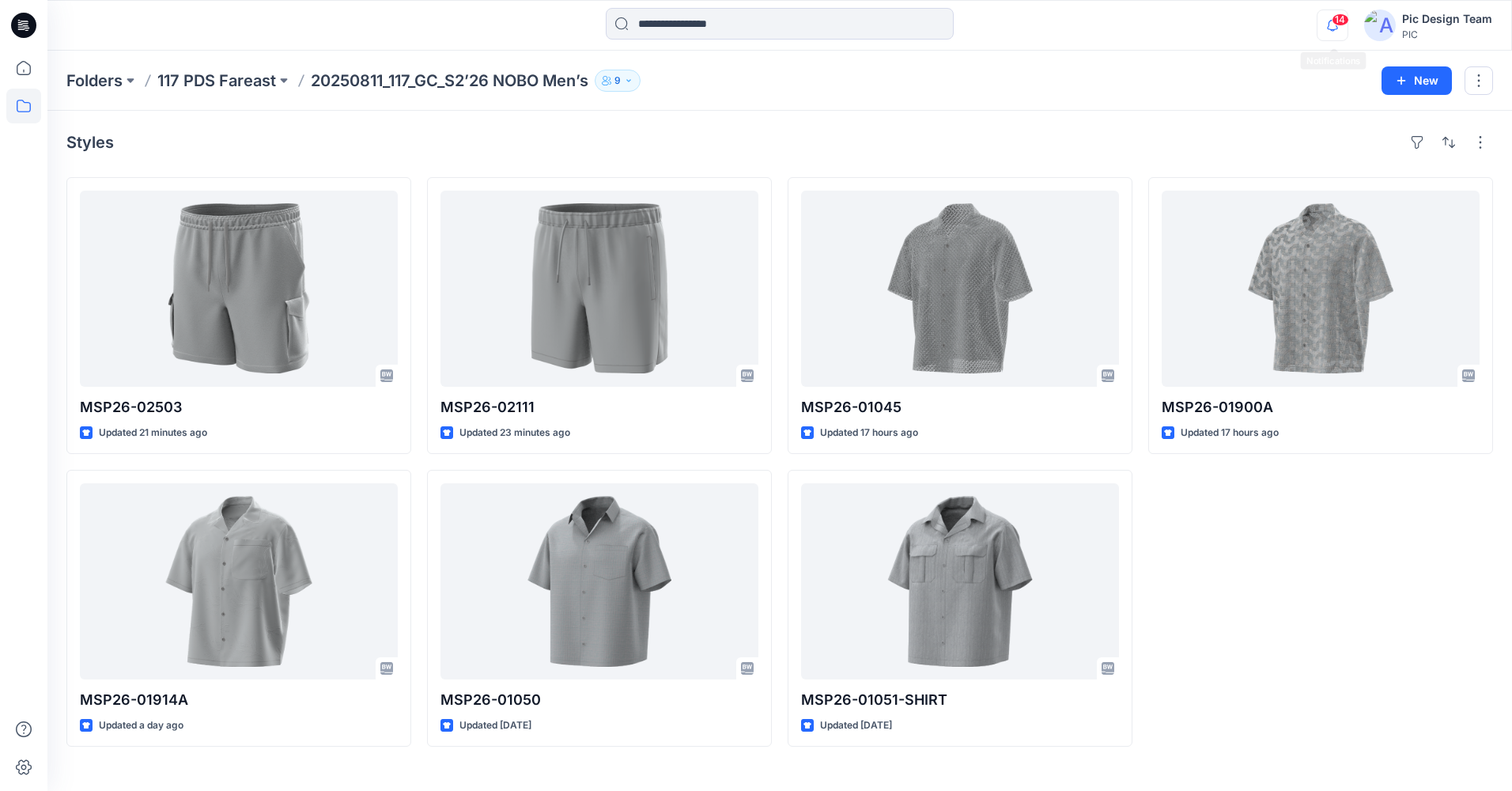
click at [1341, 27] on icon "button" at bounding box center [1332, 26] width 30 height 32
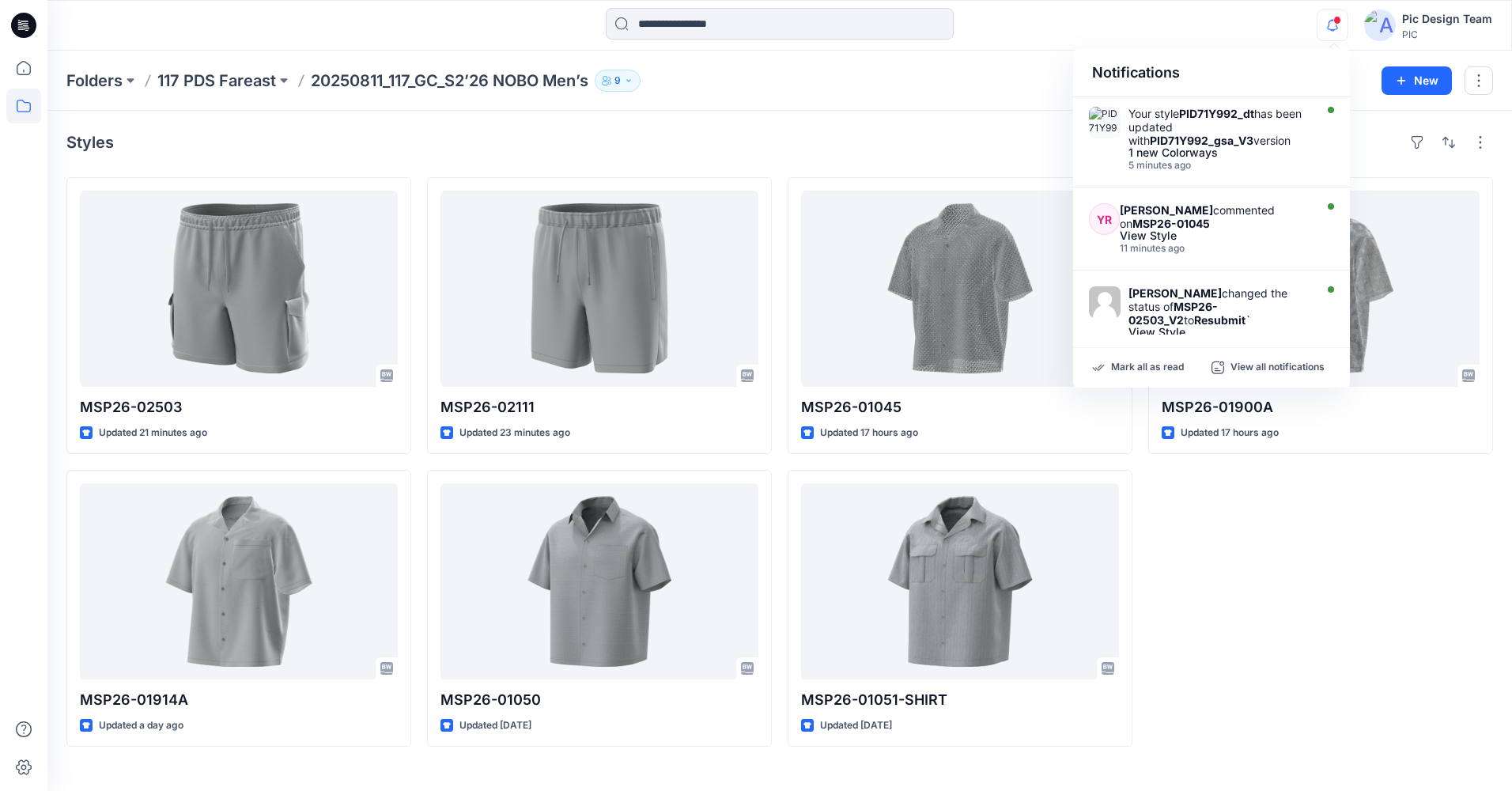
click at [1023, 135] on div "Styles" at bounding box center [780, 143] width 1427 height 26
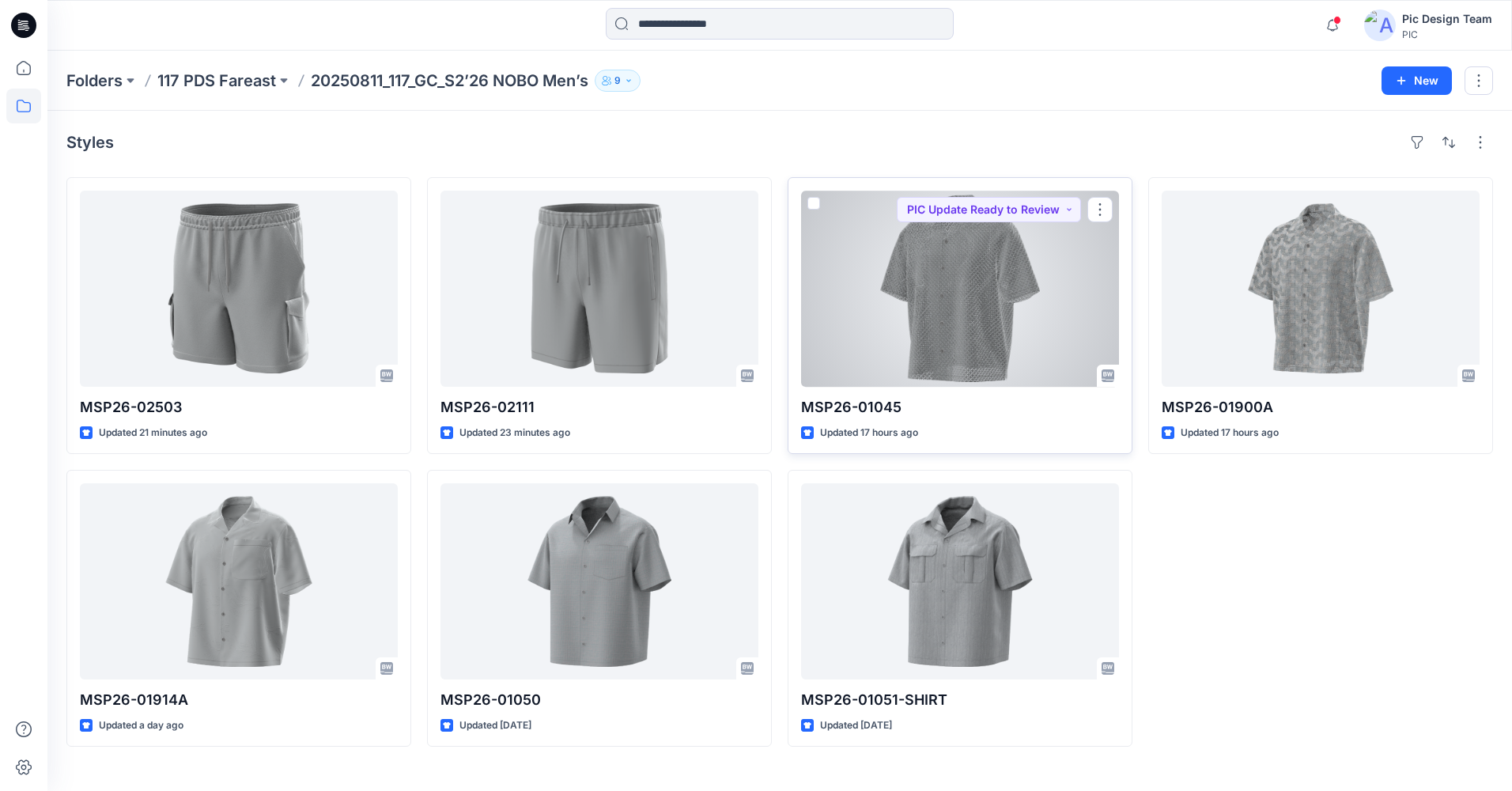
click at [1000, 341] on div at bounding box center [960, 289] width 318 height 196
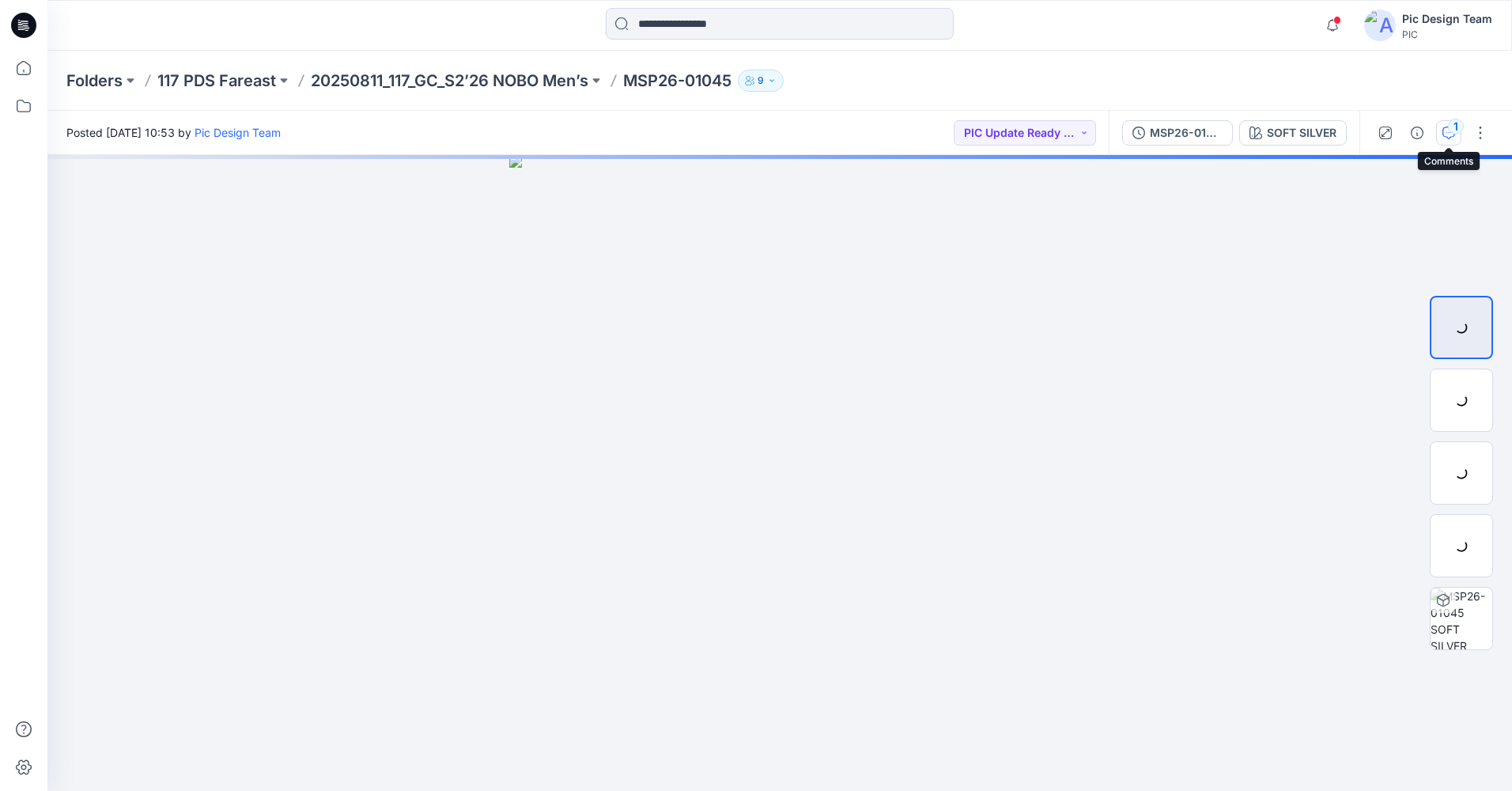
click at [1451, 134] on icon "button" at bounding box center [1449, 133] width 13 height 13
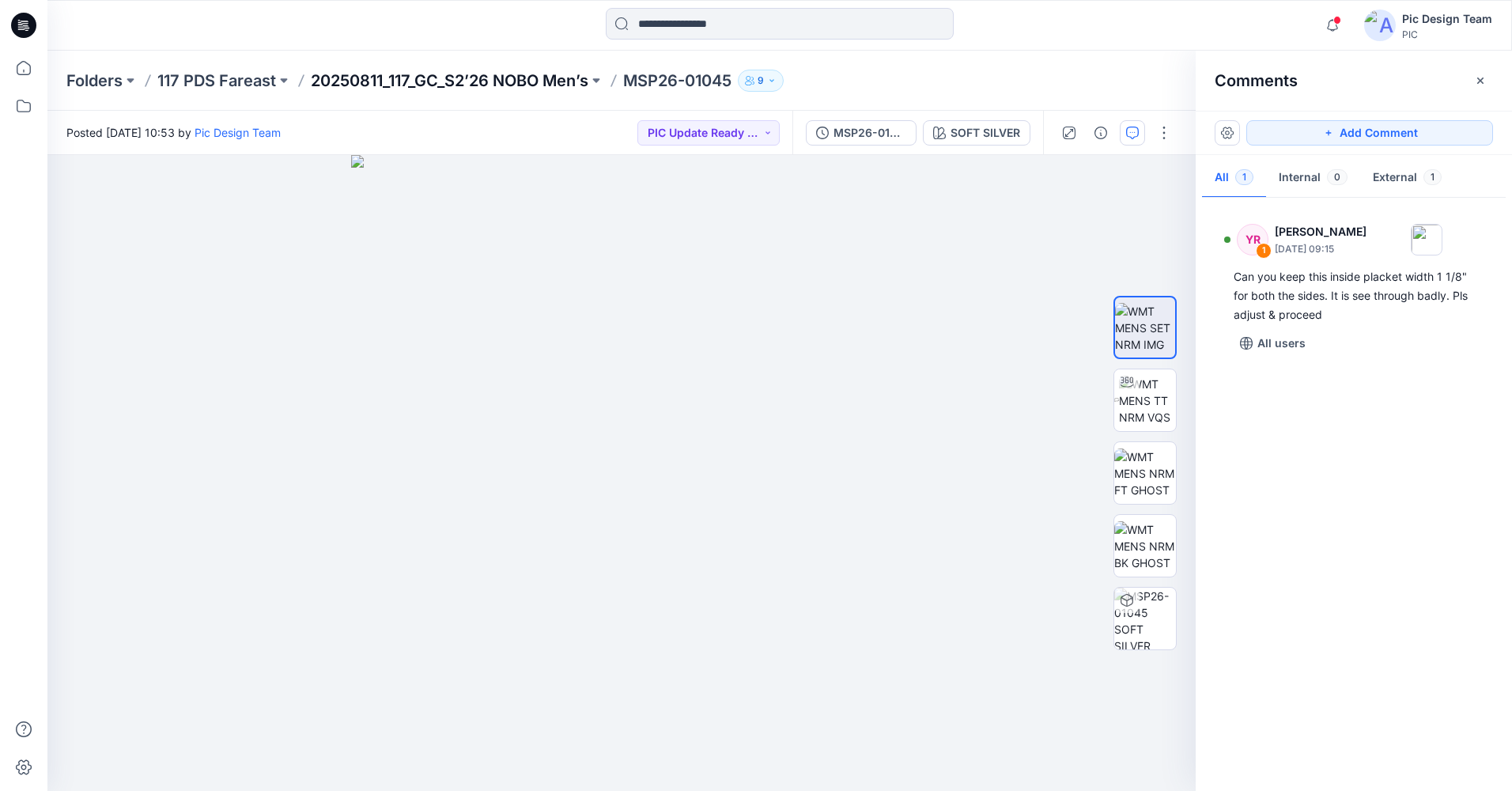
click at [401, 80] on p "20250811_117_GC_S2’26 NOBO Men’s" at bounding box center [450, 81] width 278 height 22
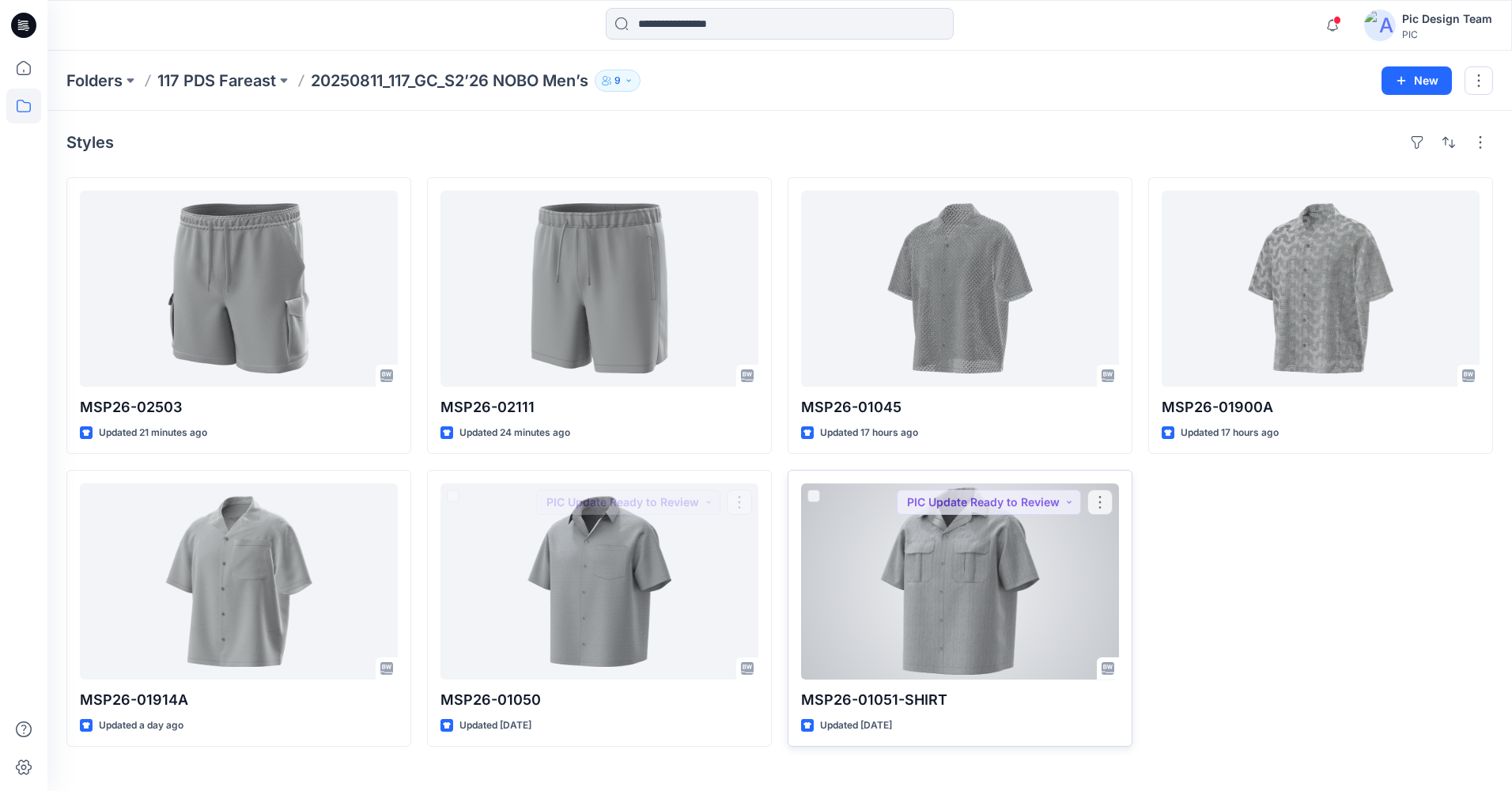
click at [947, 588] on div at bounding box center [960, 582] width 318 height 196
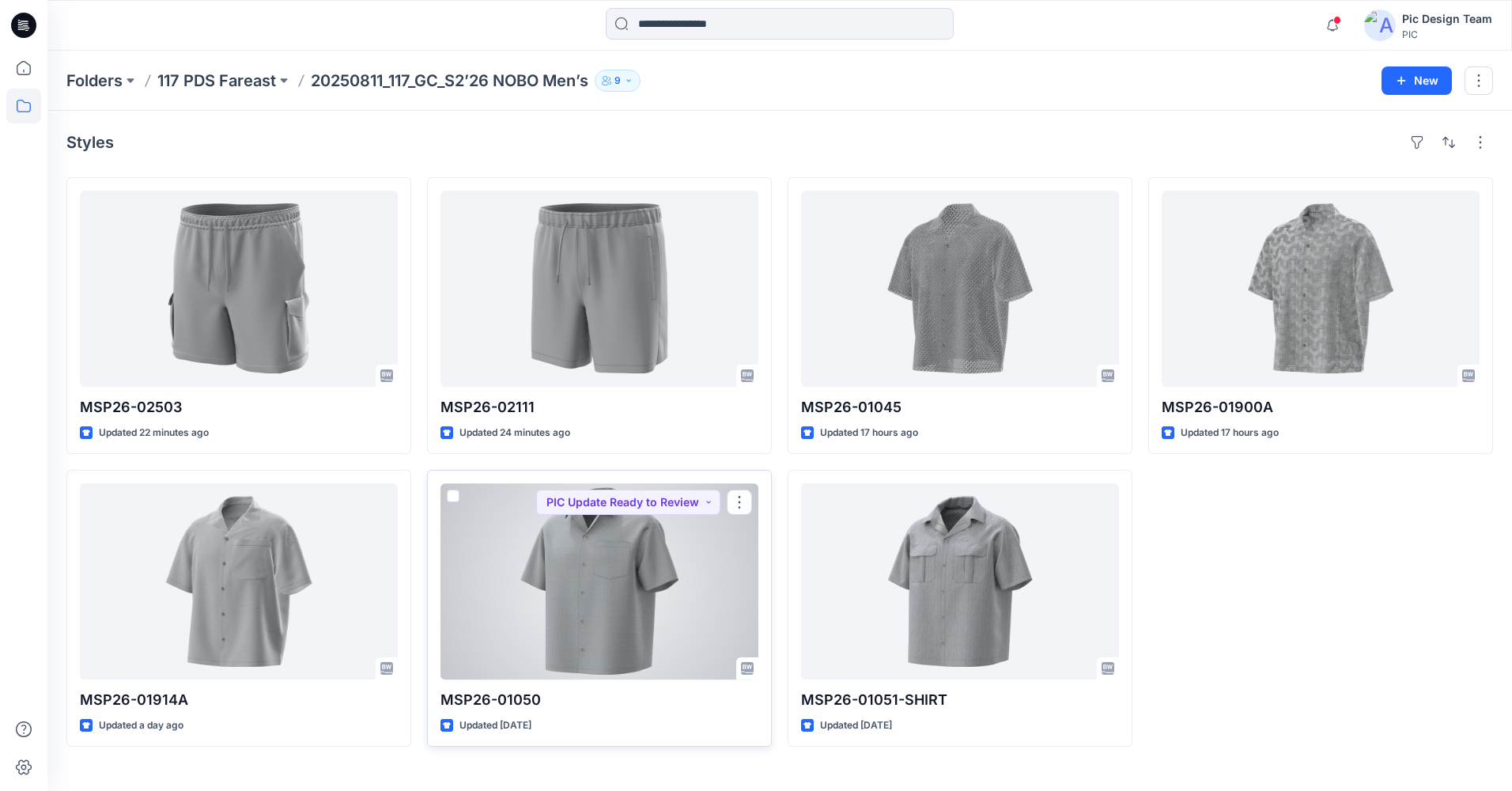
click at [714, 603] on div at bounding box center [599, 582] width 318 height 196
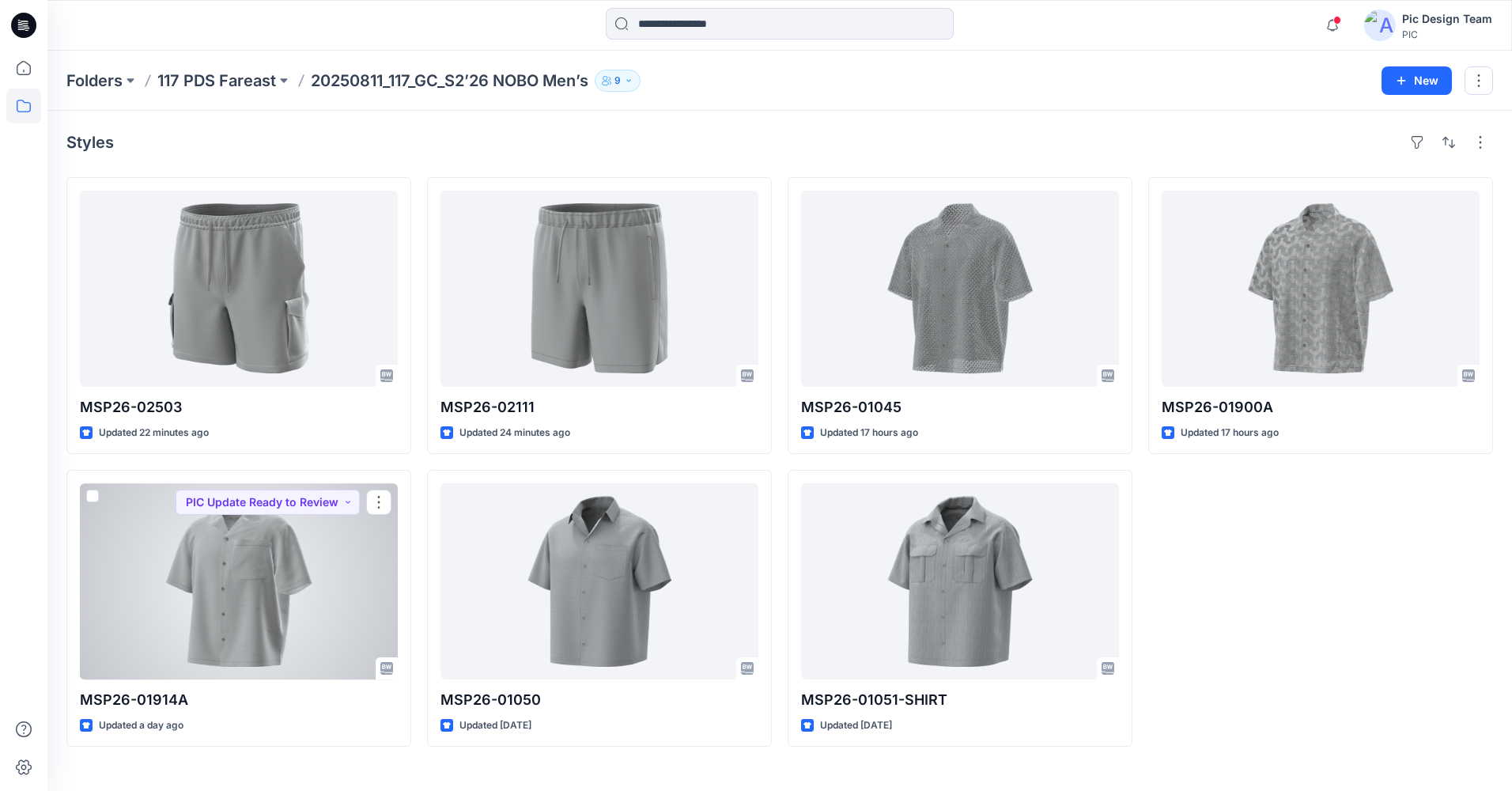
drag, startPoint x: 305, startPoint y: 579, endPoint x: 326, endPoint y: 579, distance: 21.0
click at [306, 579] on div at bounding box center [239, 582] width 318 height 196
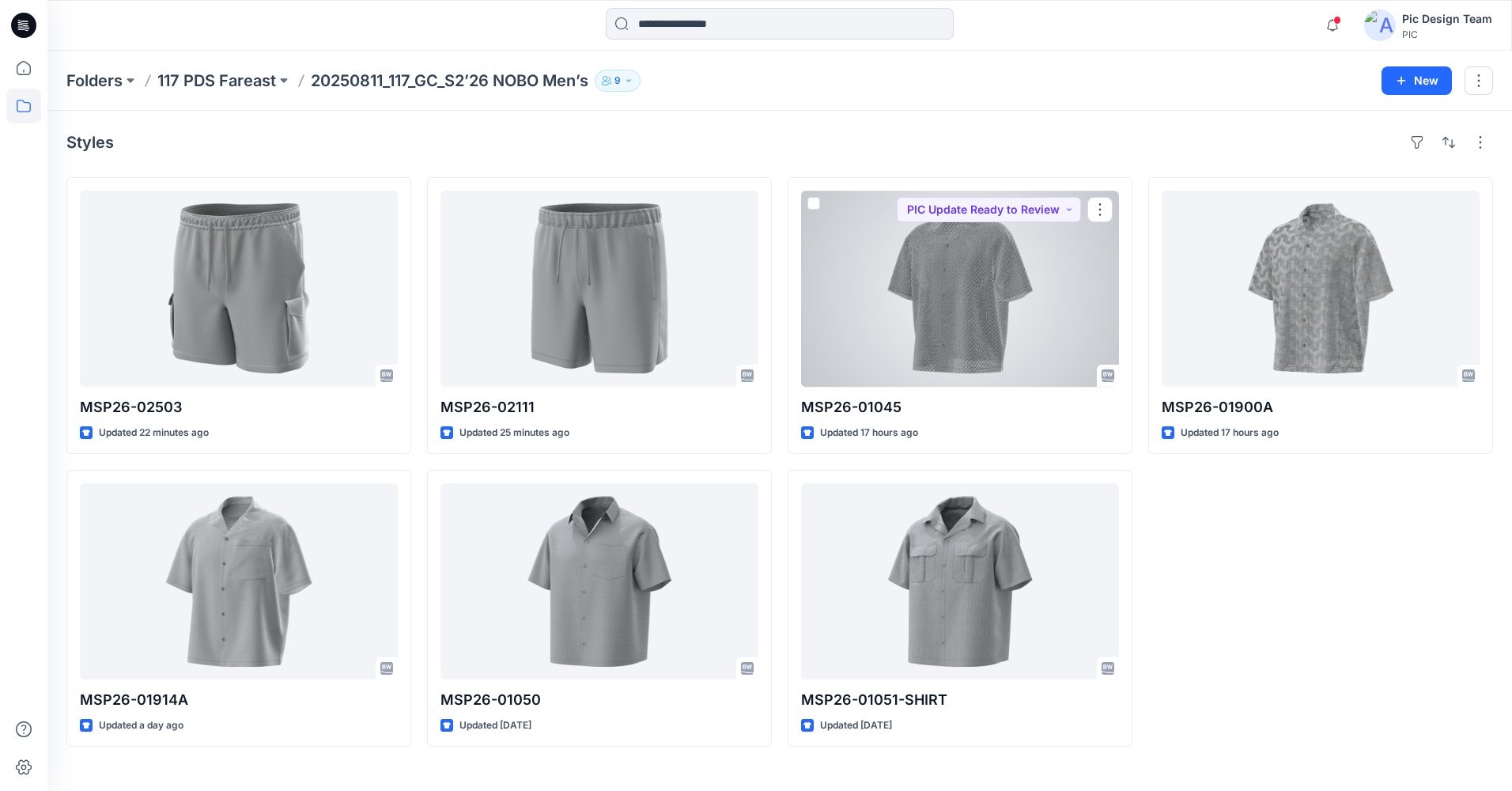
click at [980, 255] on div at bounding box center [960, 289] width 318 height 196
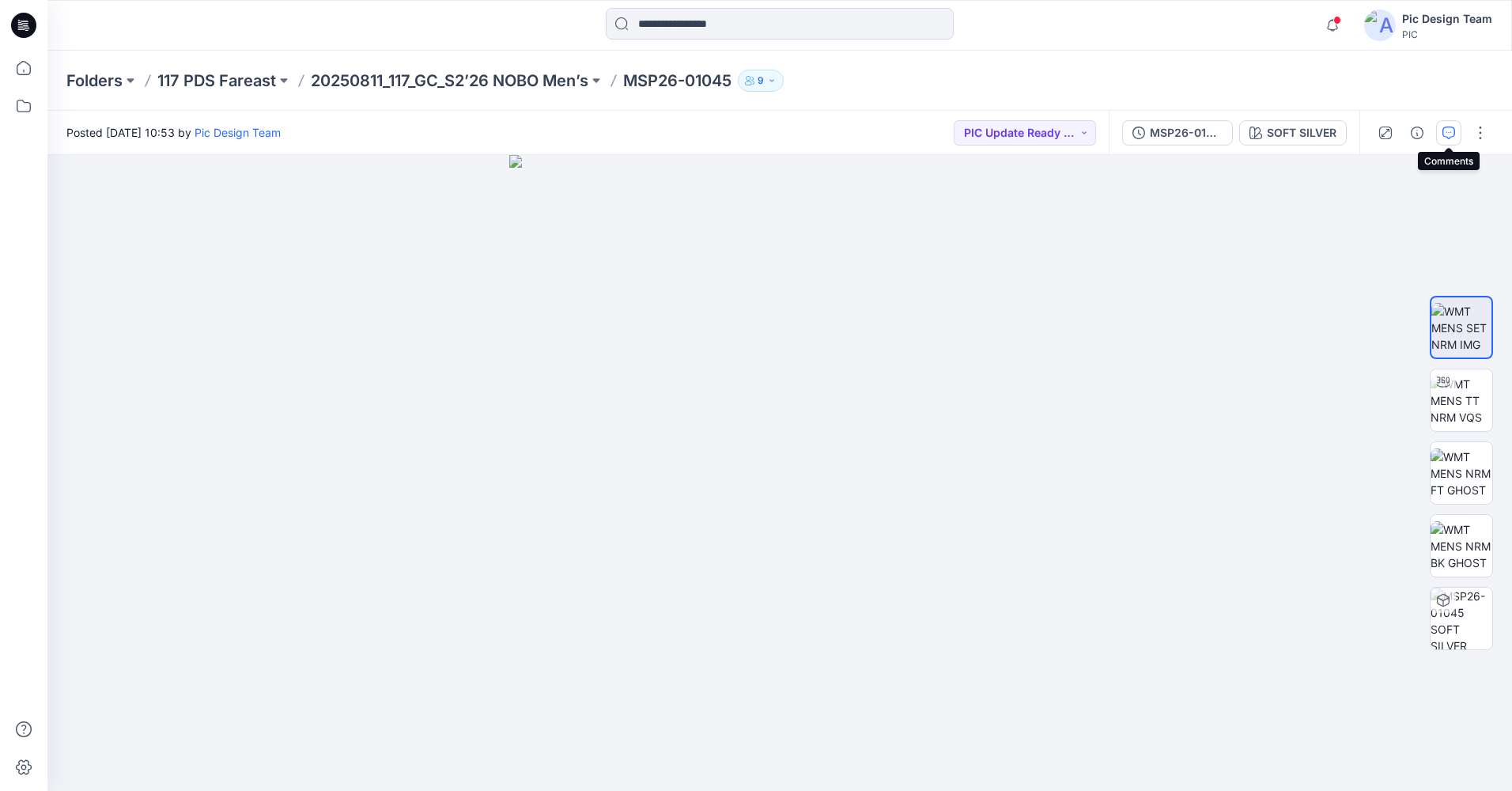
click at [1451, 136] on icon "button" at bounding box center [1449, 133] width 13 height 13
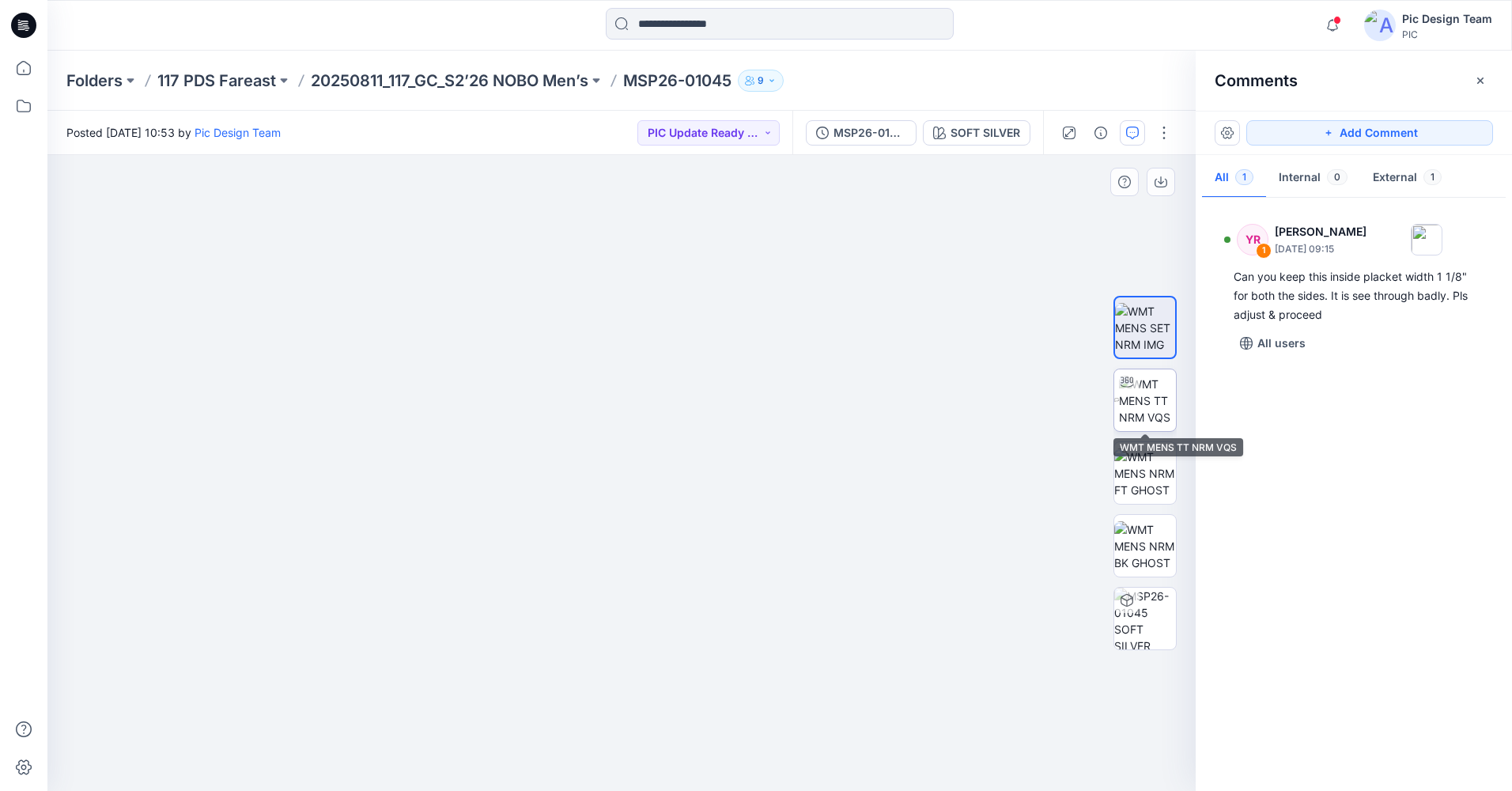
click at [1149, 408] on img at bounding box center [1147, 401] width 57 height 49
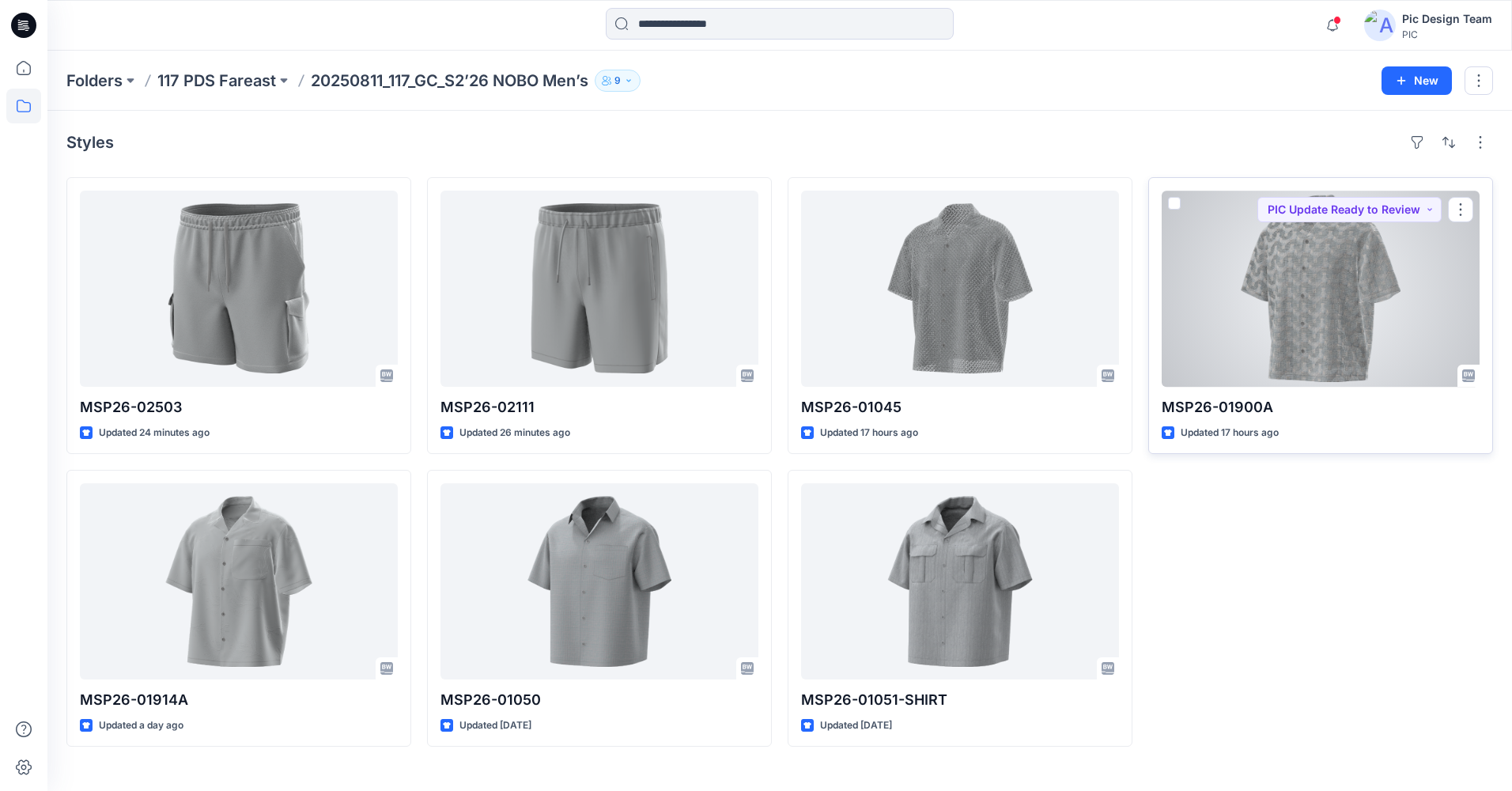
click at [1367, 306] on div at bounding box center [1321, 289] width 318 height 196
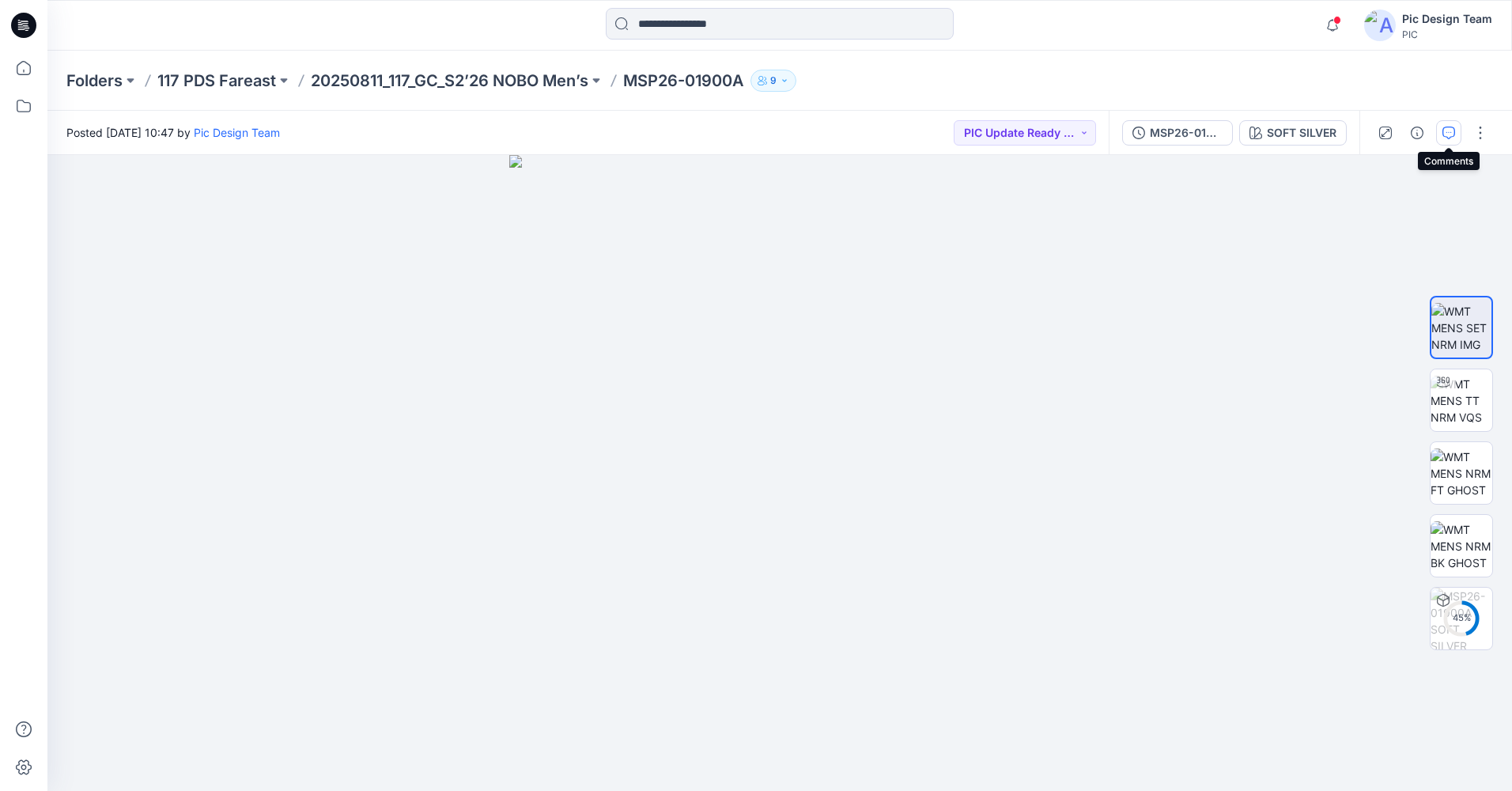
click at [1444, 134] on icon "button" at bounding box center [1449, 133] width 13 height 13
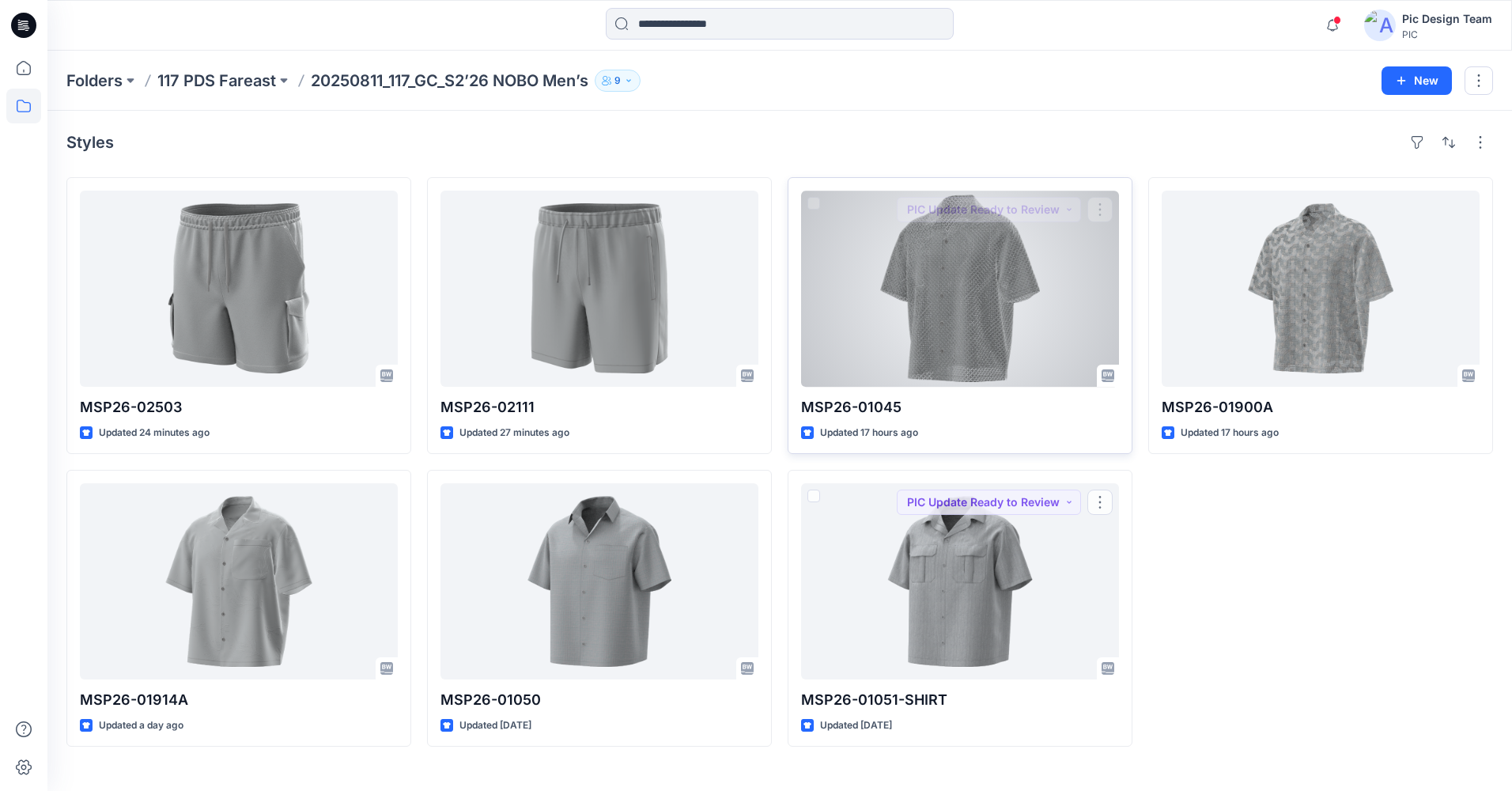
click at [918, 308] on div at bounding box center [960, 289] width 318 height 196
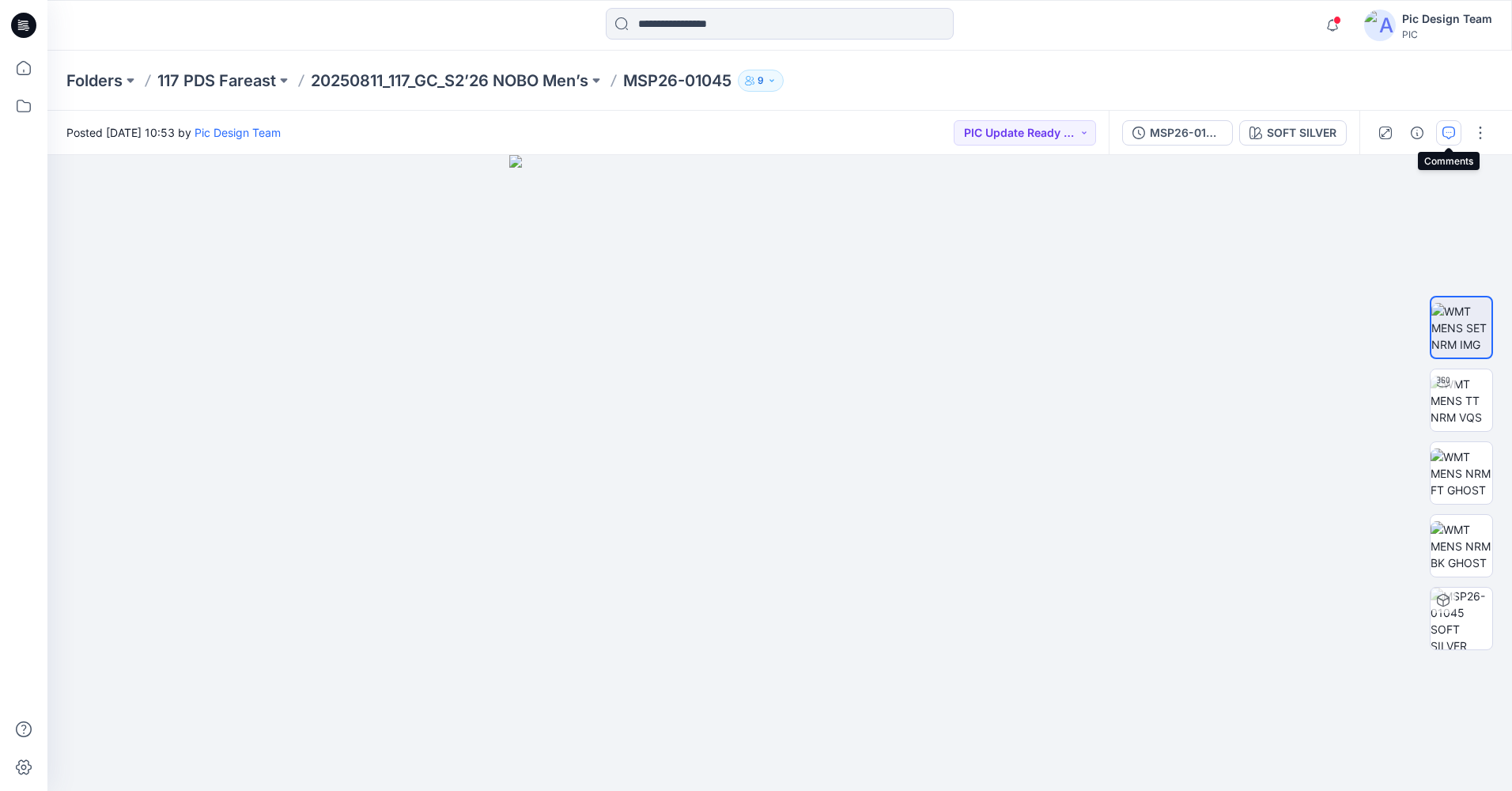
click at [1443, 132] on icon "button" at bounding box center [1449, 133] width 13 height 13
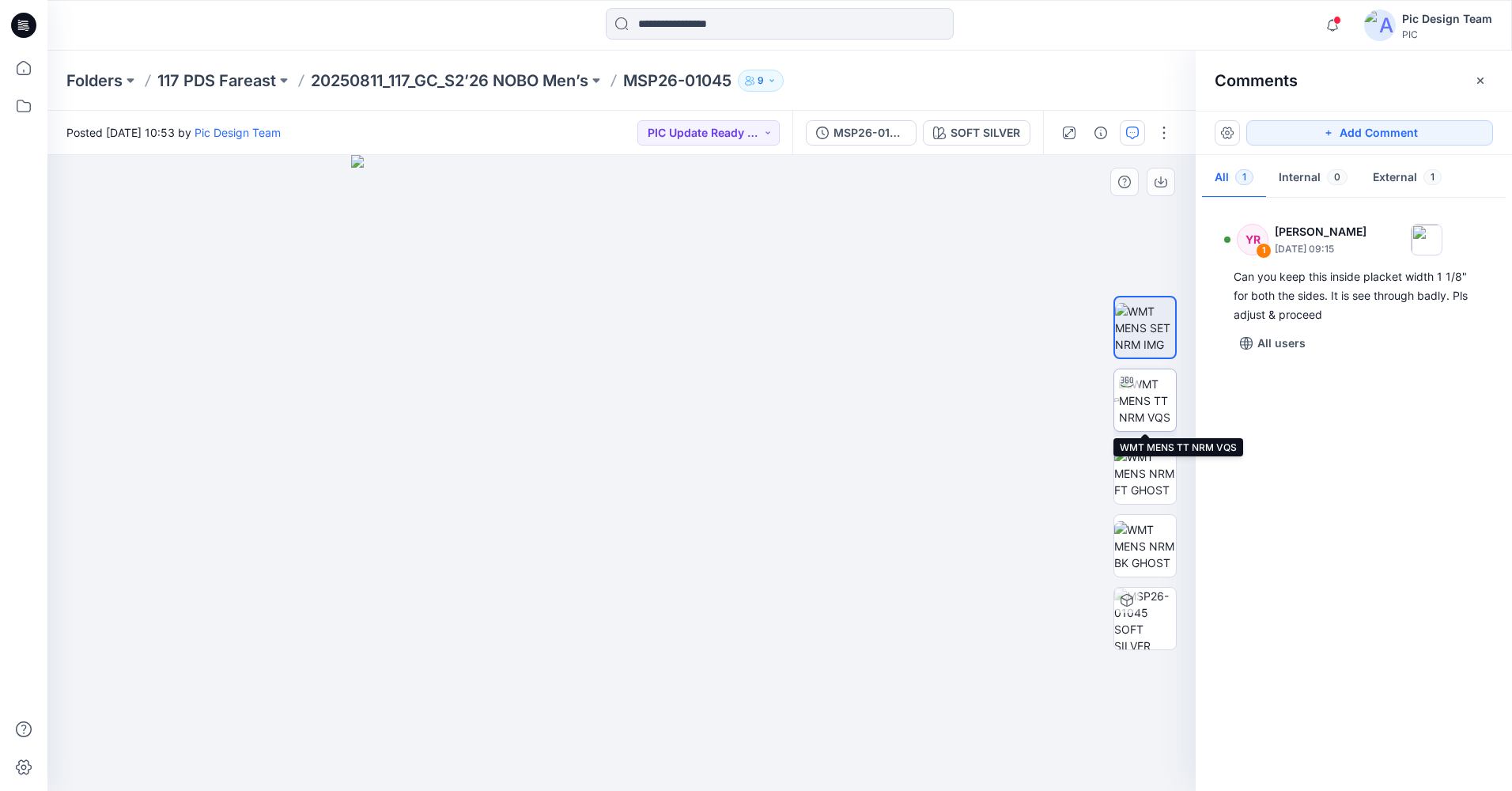
click at [1154, 414] on img at bounding box center [1147, 401] width 57 height 49
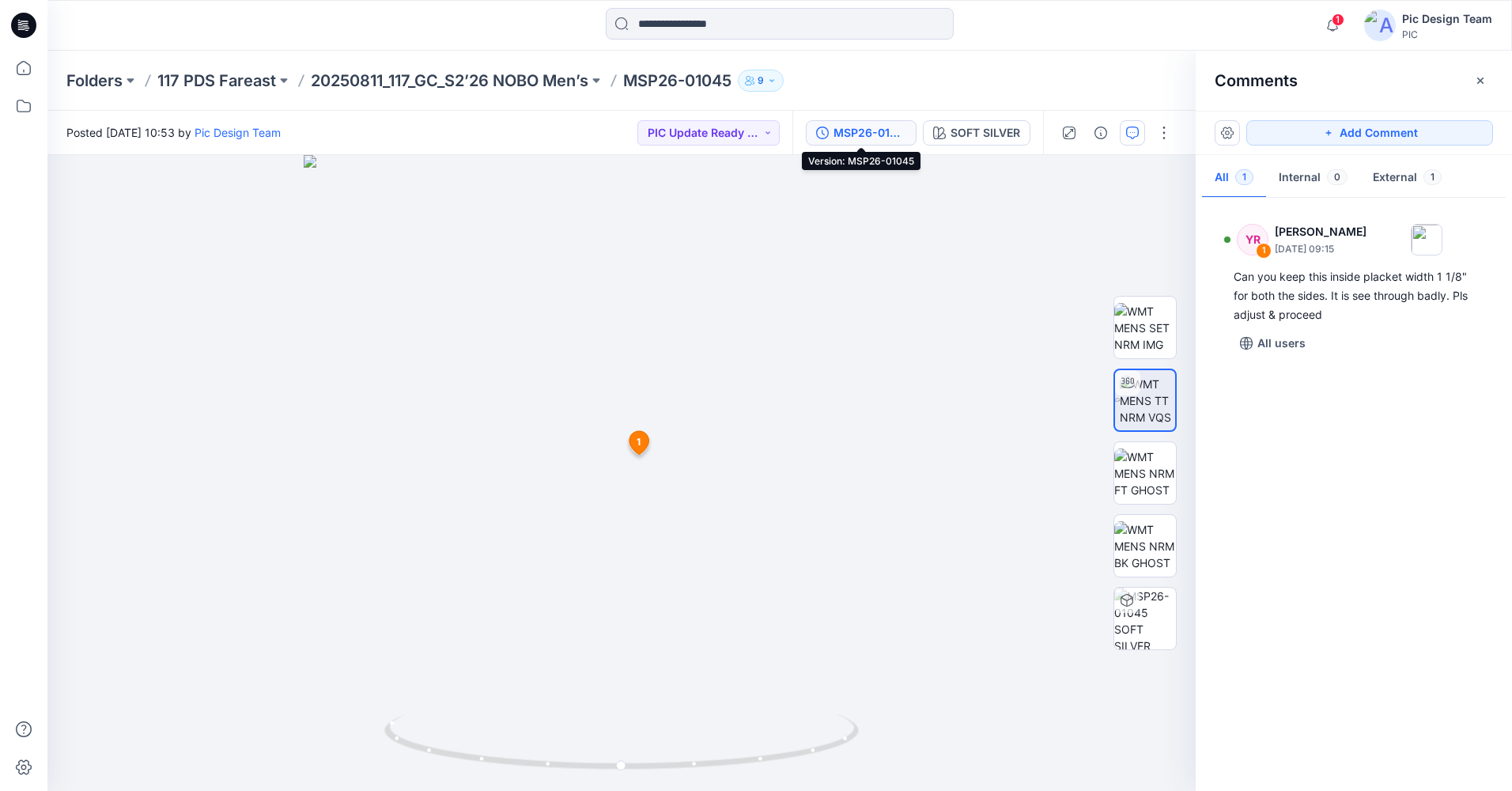
click at [870, 131] on div "MSP26-01045" at bounding box center [870, 133] width 73 height 18
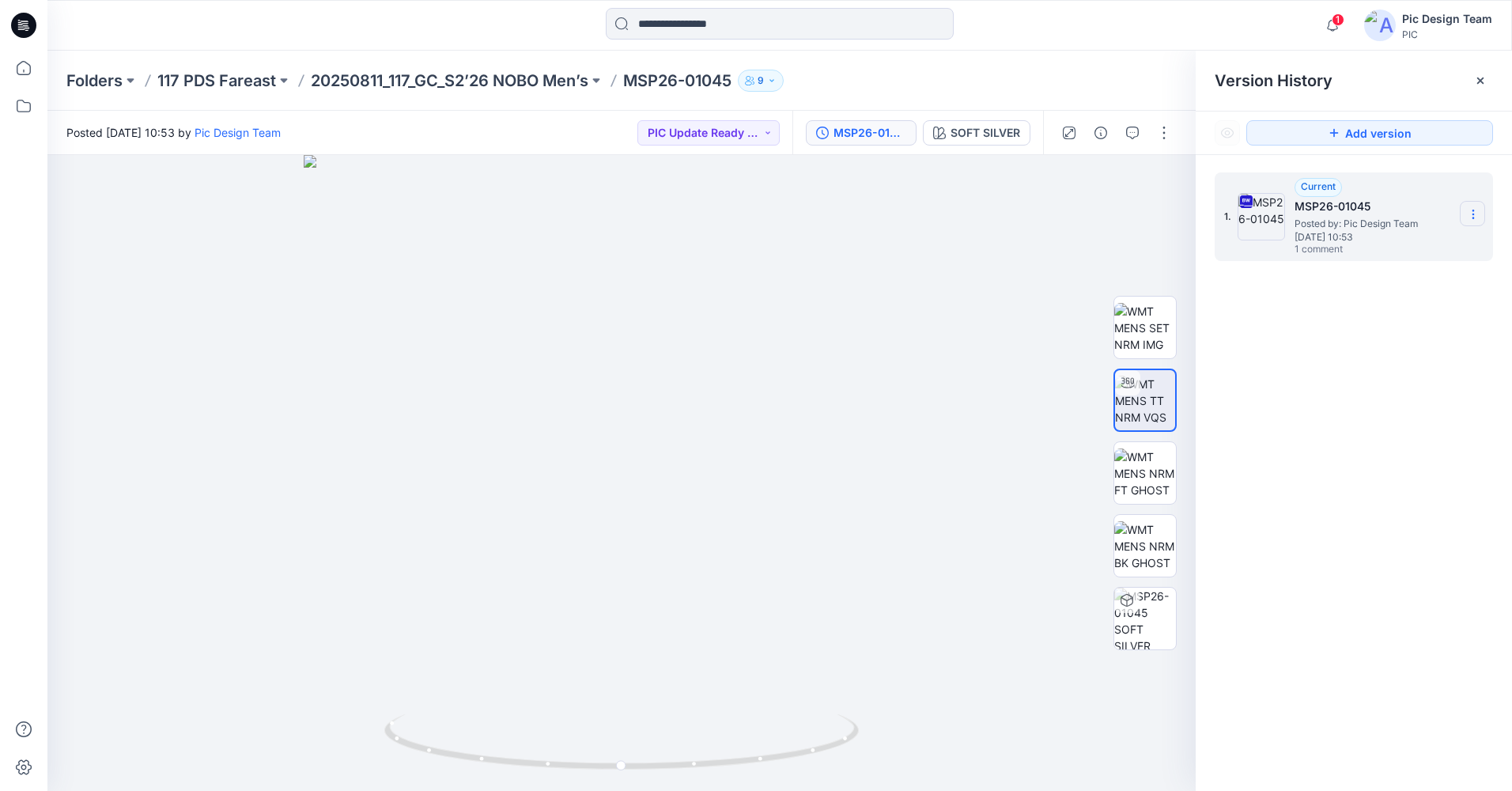
click at [1475, 216] on icon at bounding box center [1474, 215] width 13 height 13
click at [1403, 253] on span "Download Source BW File" at bounding box center [1393, 245] width 132 height 19
